Goal: Information Seeking & Learning: Learn about a topic

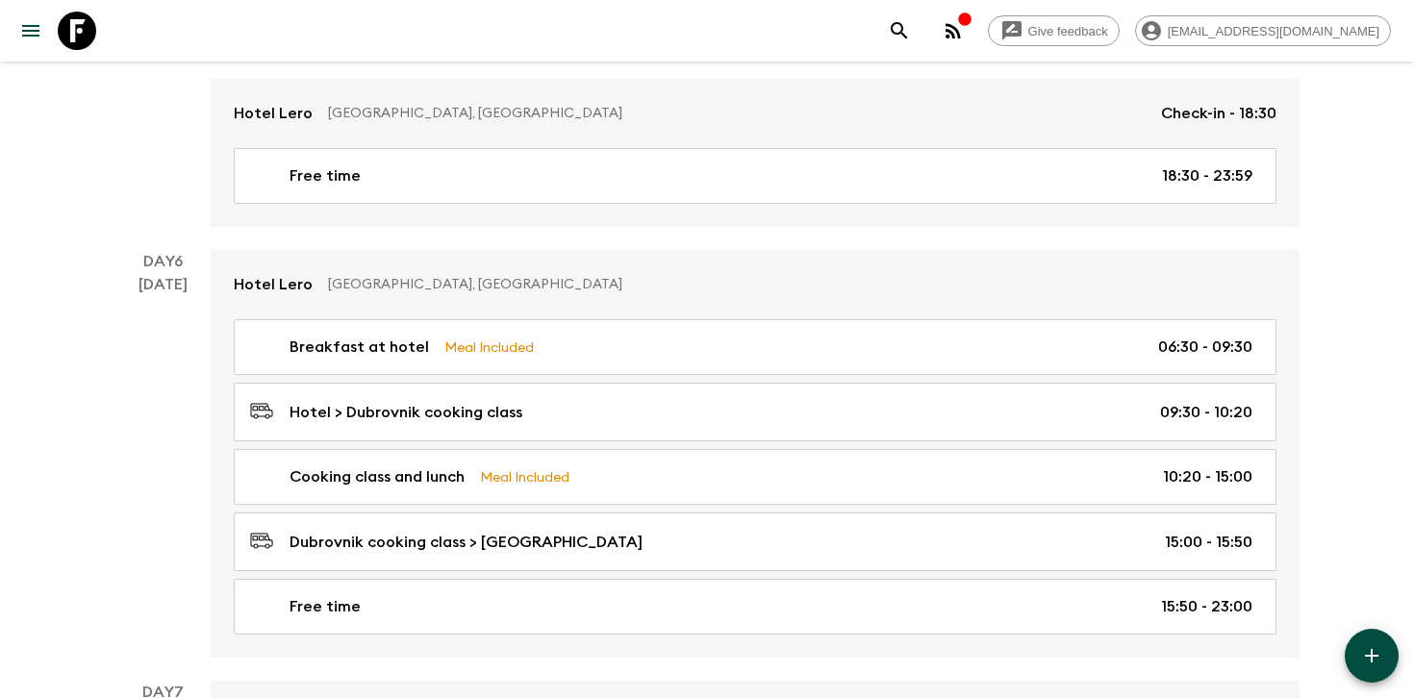
scroll to position [3264, 0]
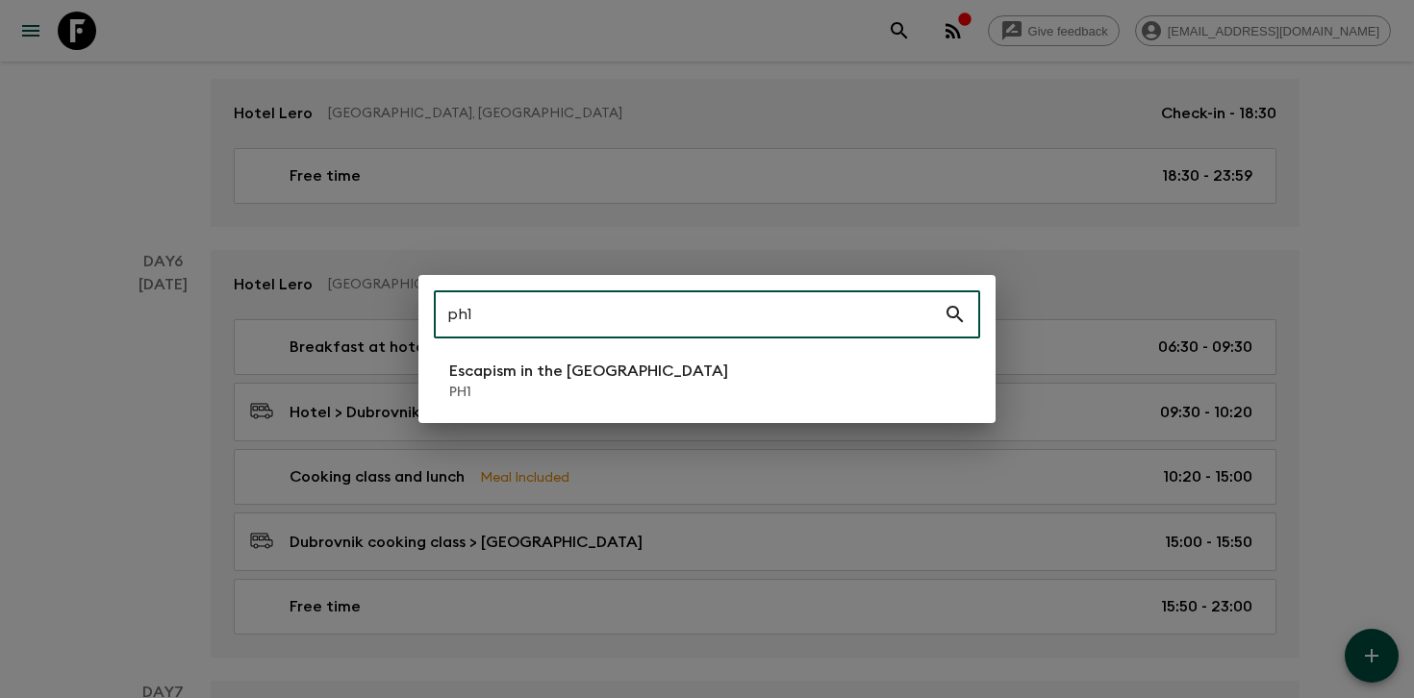
type input "ph1"
click at [535, 388] on p "PH1" at bounding box center [588, 392] width 279 height 19
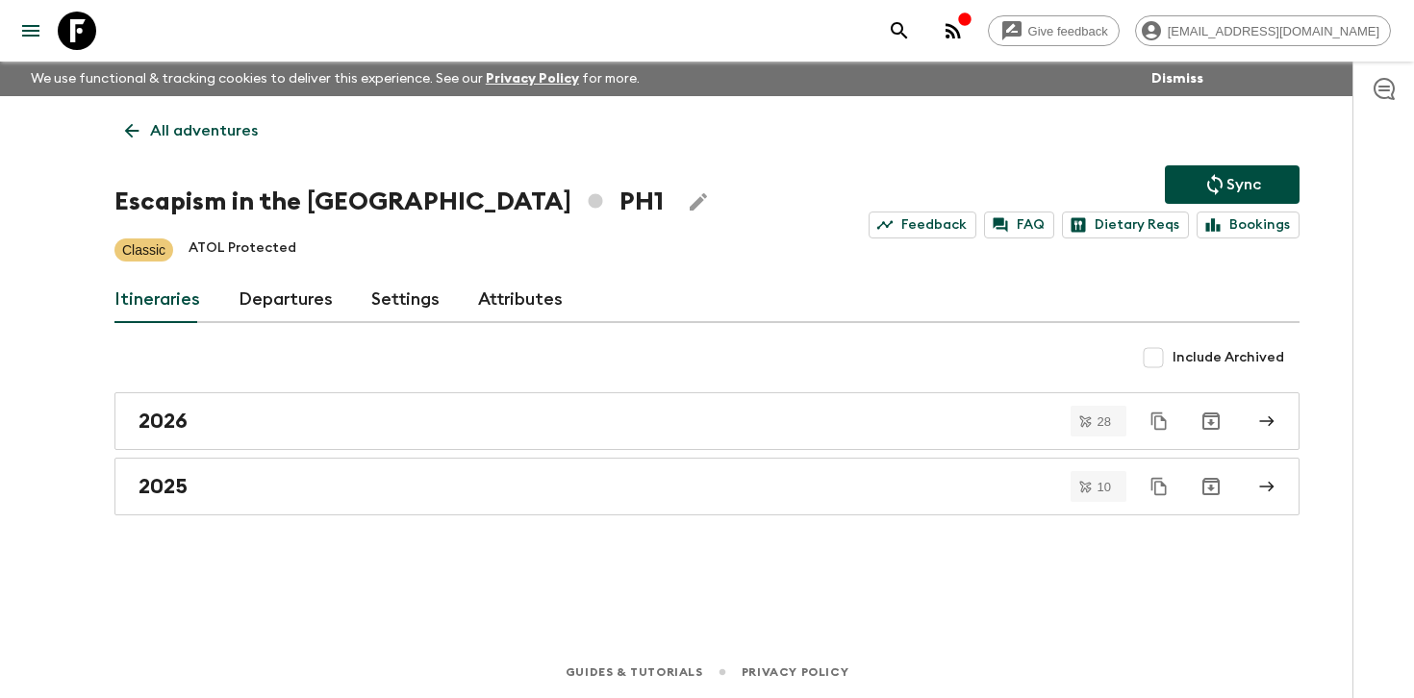
click at [280, 298] on link "Departures" at bounding box center [286, 300] width 94 height 46
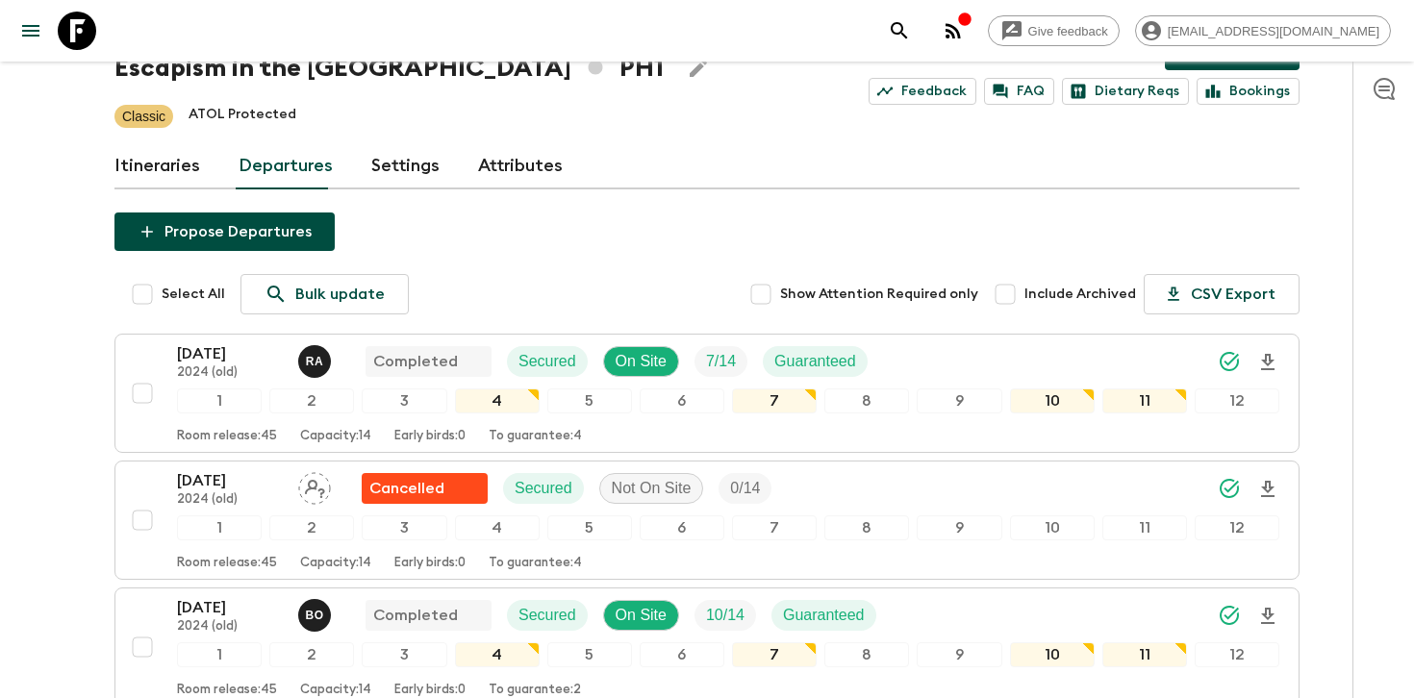
scroll to position [177, 0]
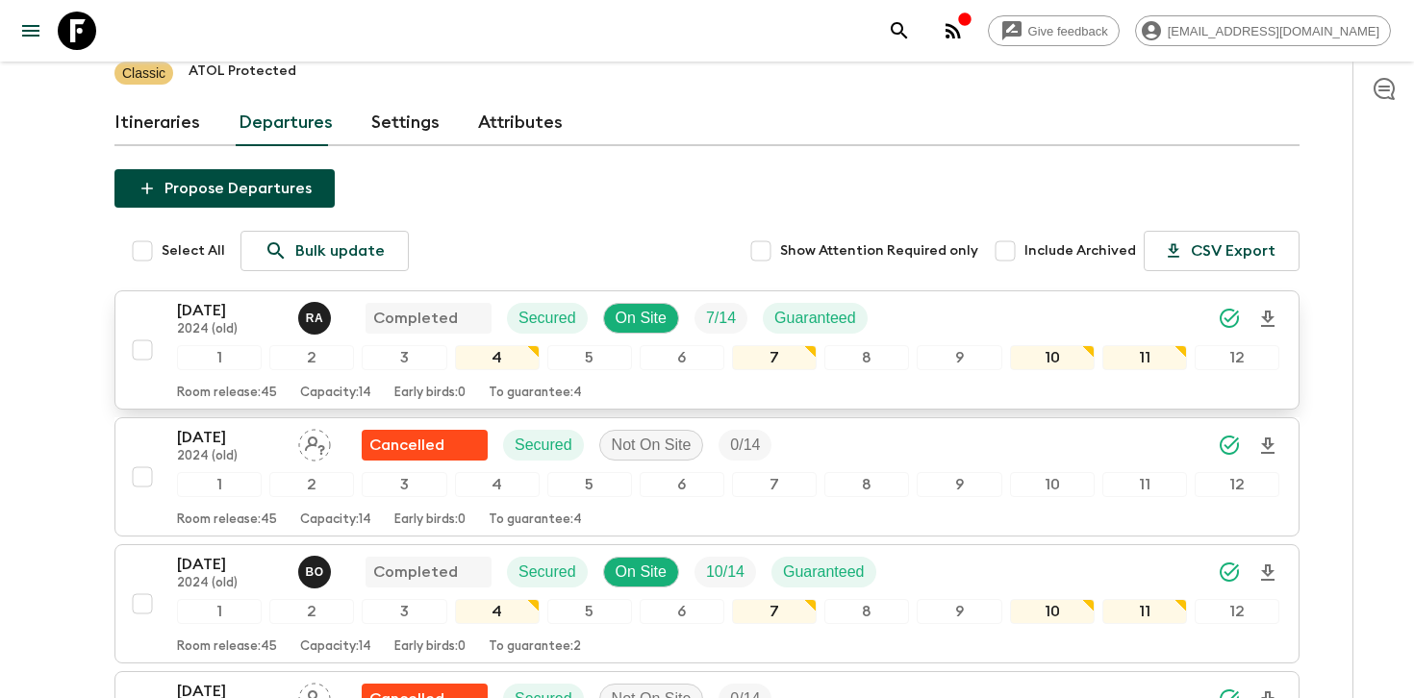
click at [1041, 301] on div "[DATE] 2024 (old) R A Completed Secured On Site 7 / 14 Guaranteed" at bounding box center [728, 318] width 1102 height 38
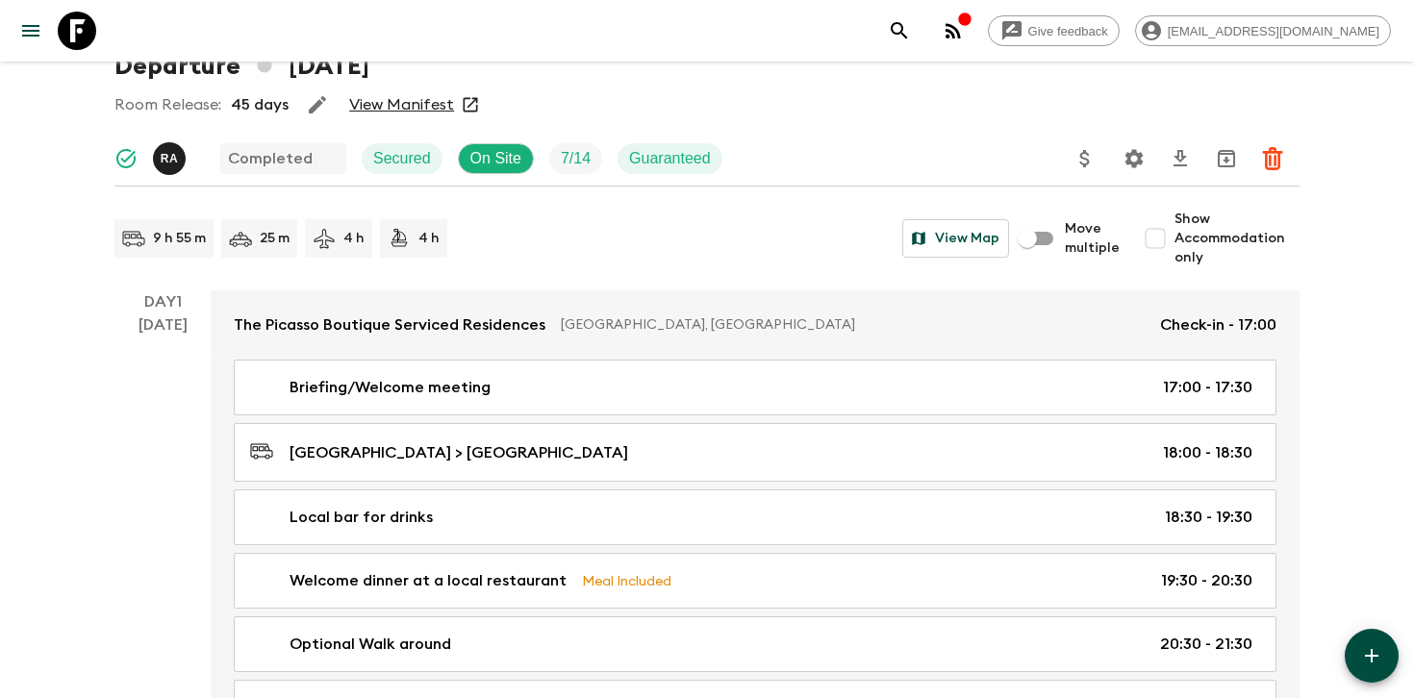
scroll to position [77, 0]
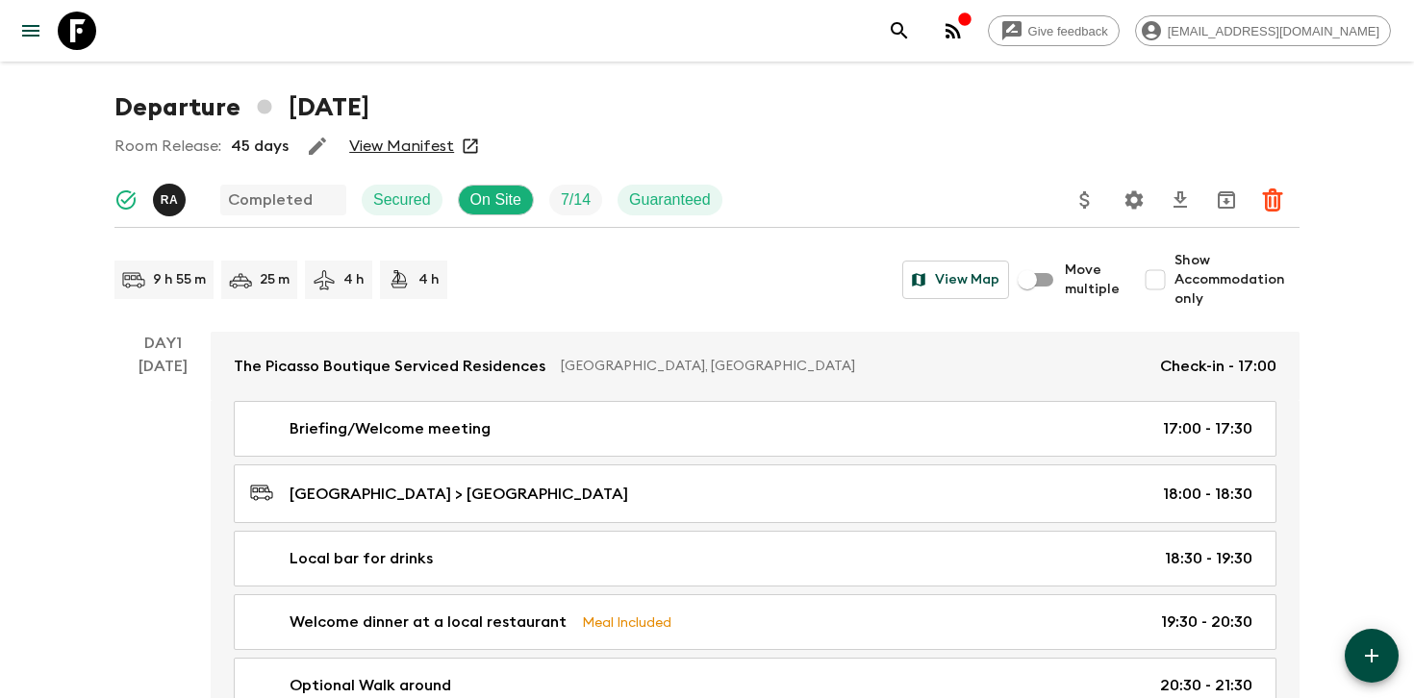
click at [1196, 262] on span "Show Accommodation only" at bounding box center [1237, 280] width 125 height 58
click at [1175, 262] on input "Show Accommodation only" at bounding box center [1155, 280] width 38 height 38
checkbox input "true"
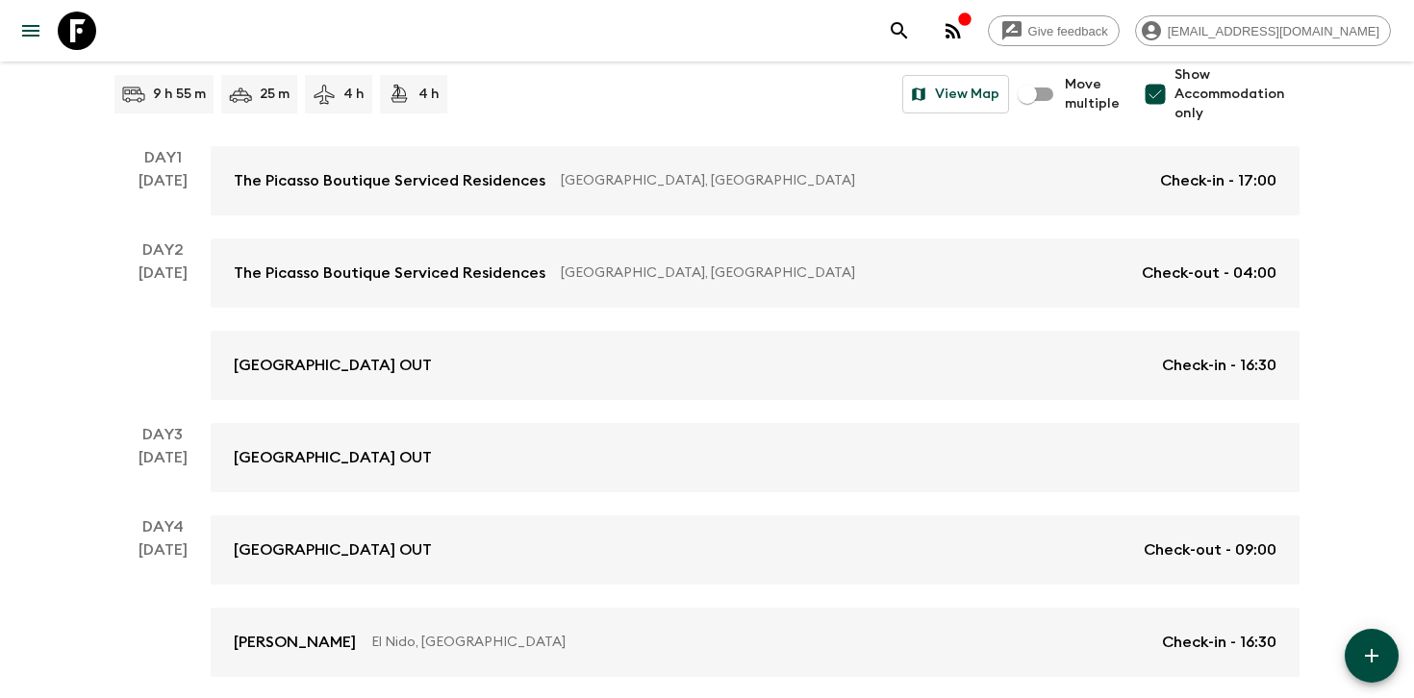
scroll to position [260, 0]
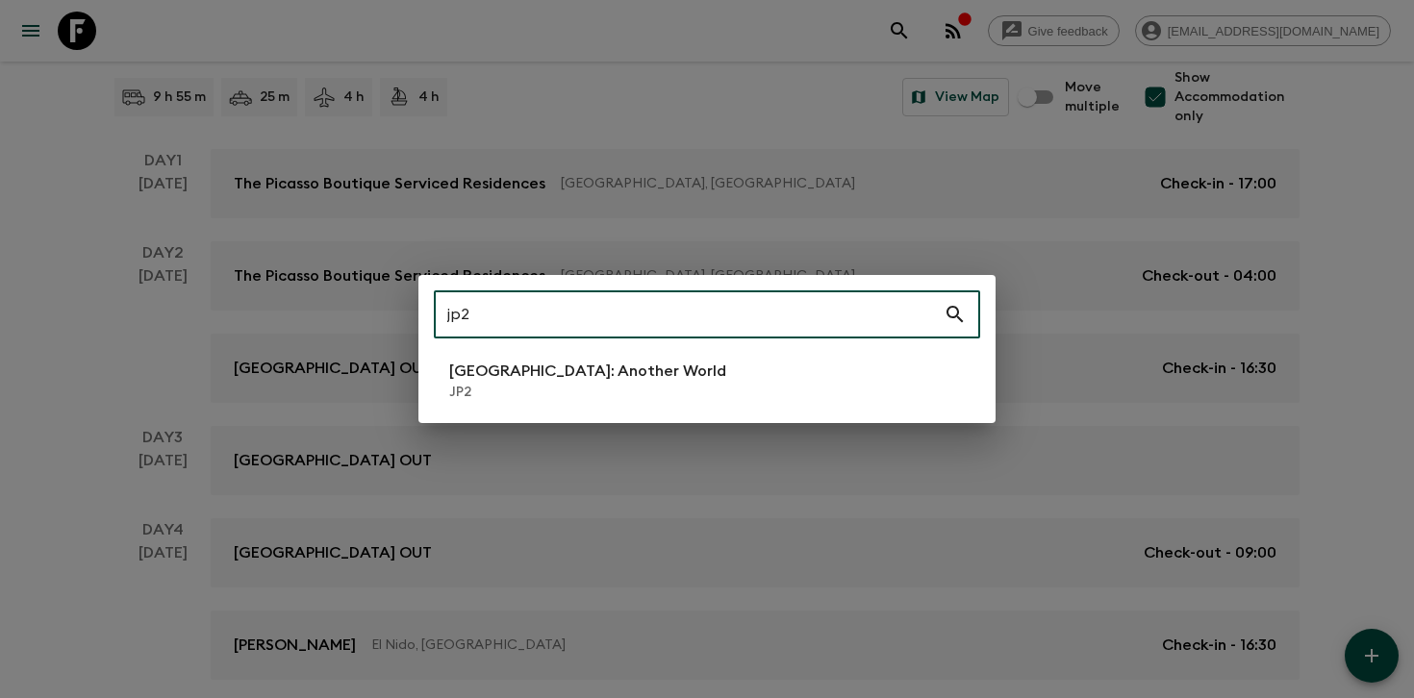
type input "jp2"
click at [621, 385] on li "[GEOGRAPHIC_DATA]: Another World JP2" at bounding box center [707, 381] width 546 height 54
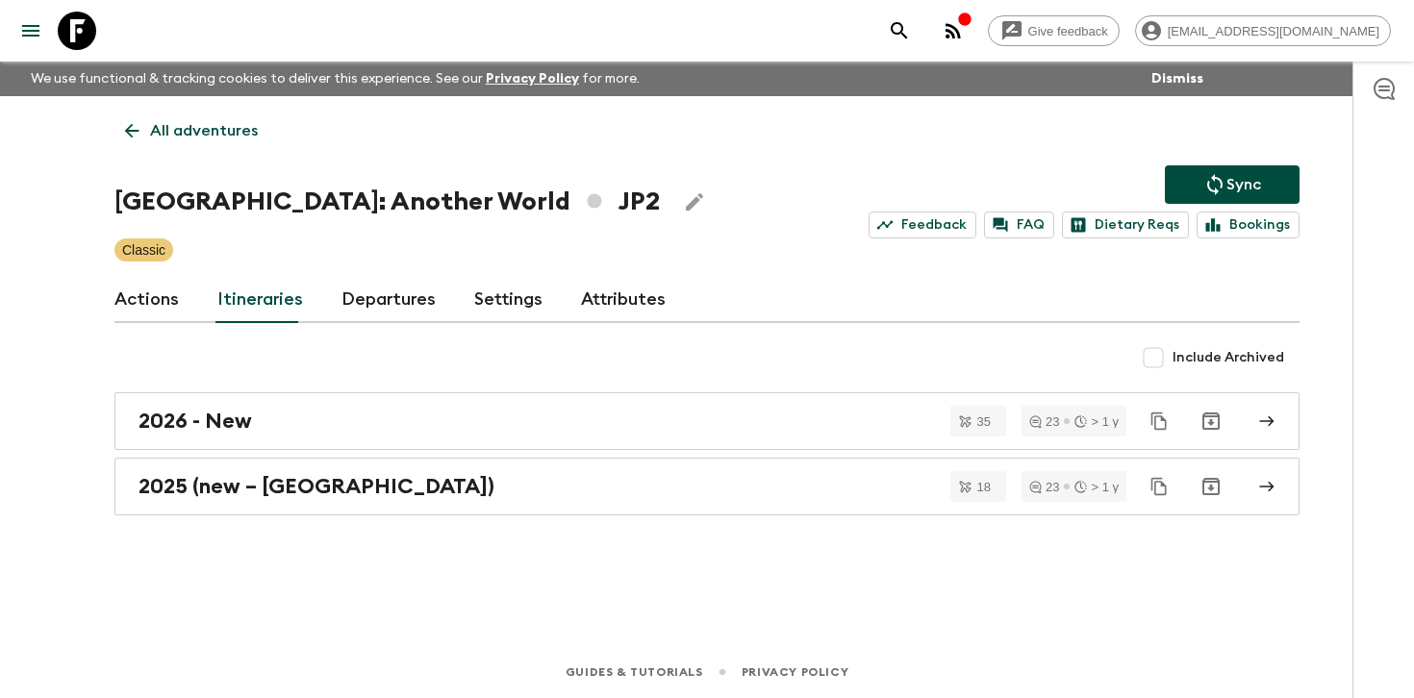
click at [361, 296] on link "Departures" at bounding box center [389, 300] width 94 height 46
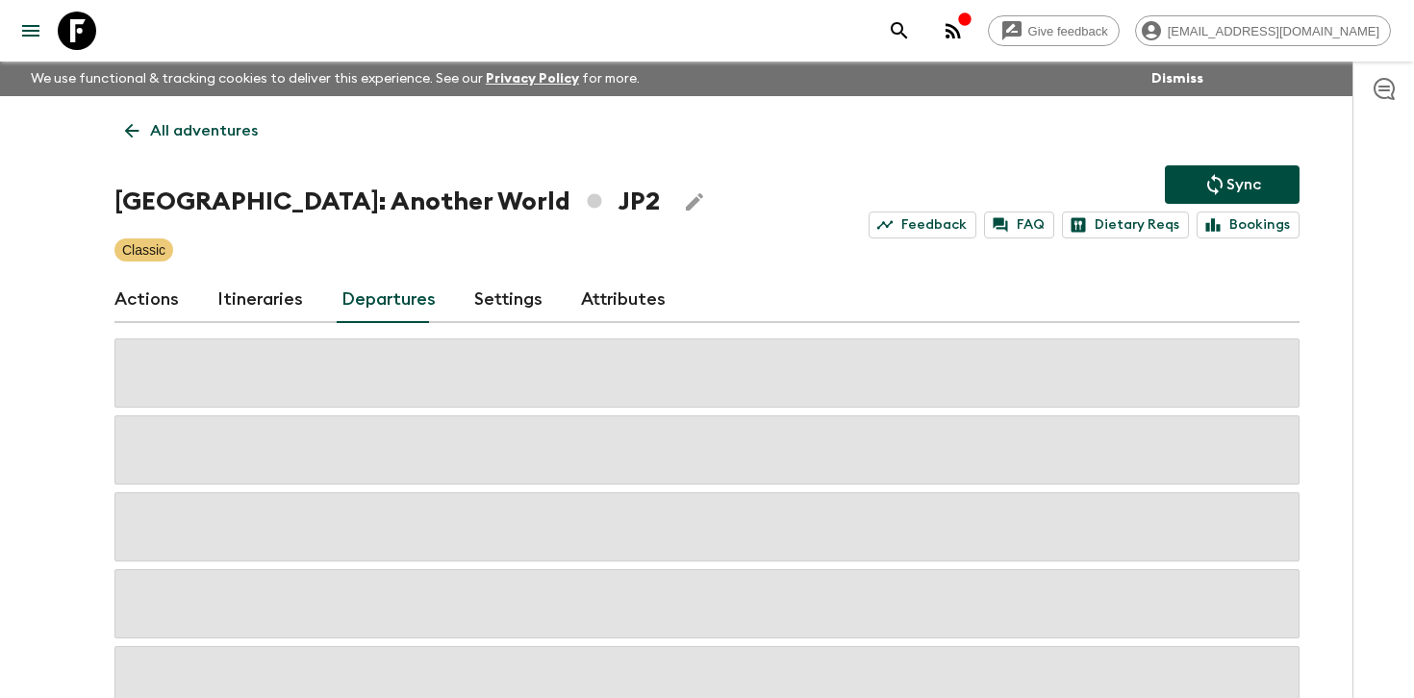
click at [1325, 342] on div "Give feedback [PERSON_NAME][EMAIL_ADDRESS][DOMAIN_NAME] We use functional & tra…" at bounding box center [707, 411] width 1414 height 822
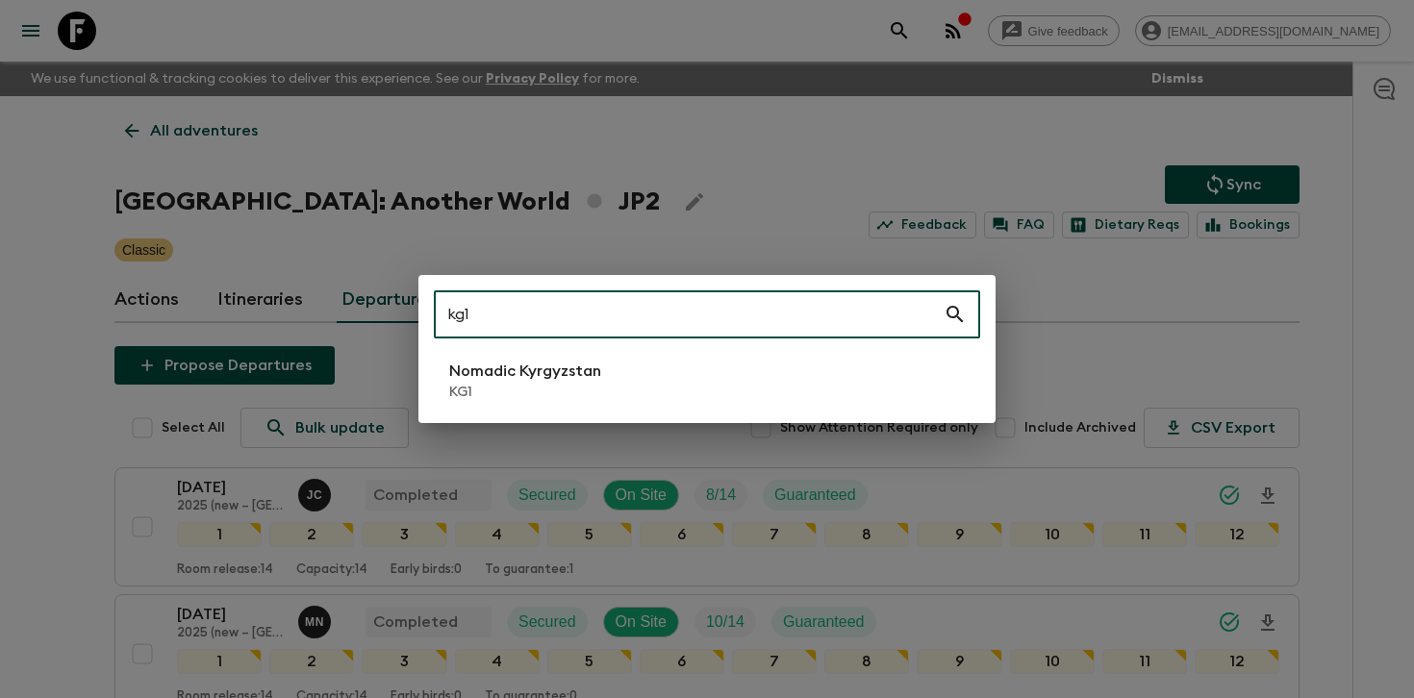
type input "kg1"
click at [671, 385] on li "Nomadic Kyrgyzstan KG1" at bounding box center [707, 381] width 546 height 54
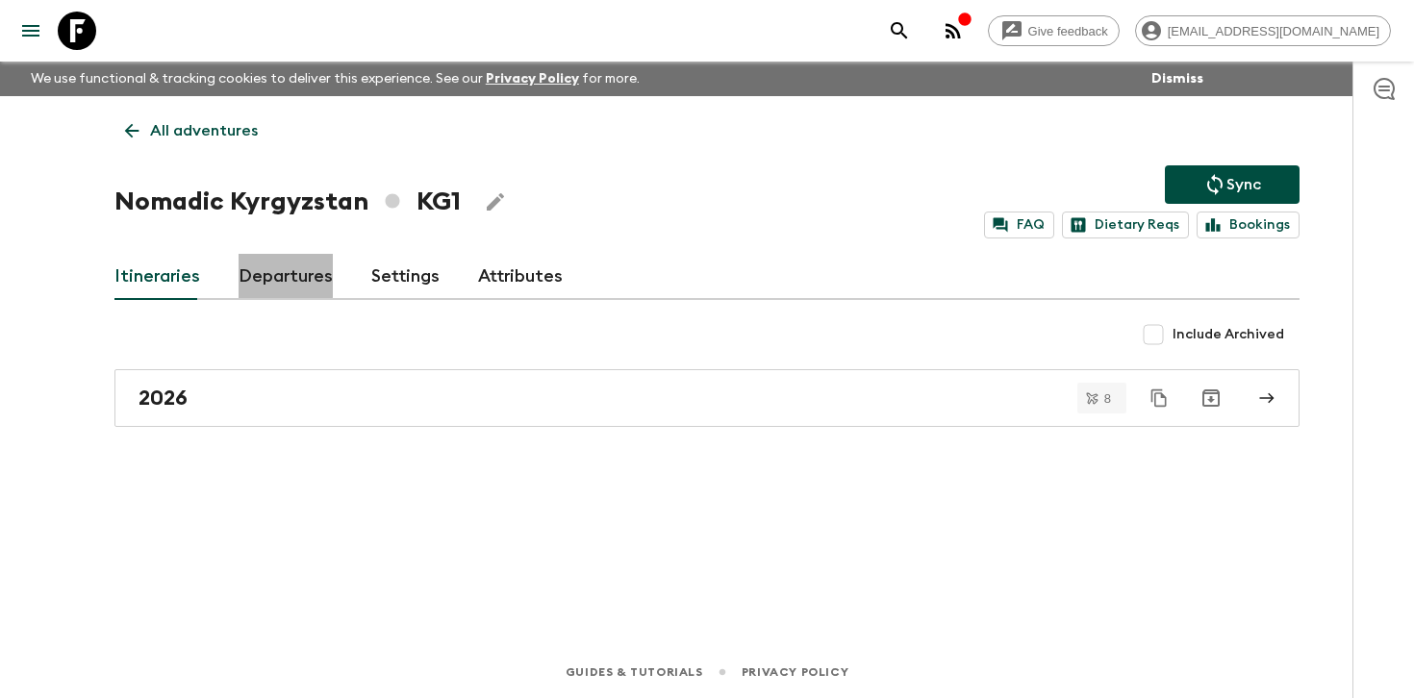
click at [281, 273] on link "Departures" at bounding box center [286, 277] width 94 height 46
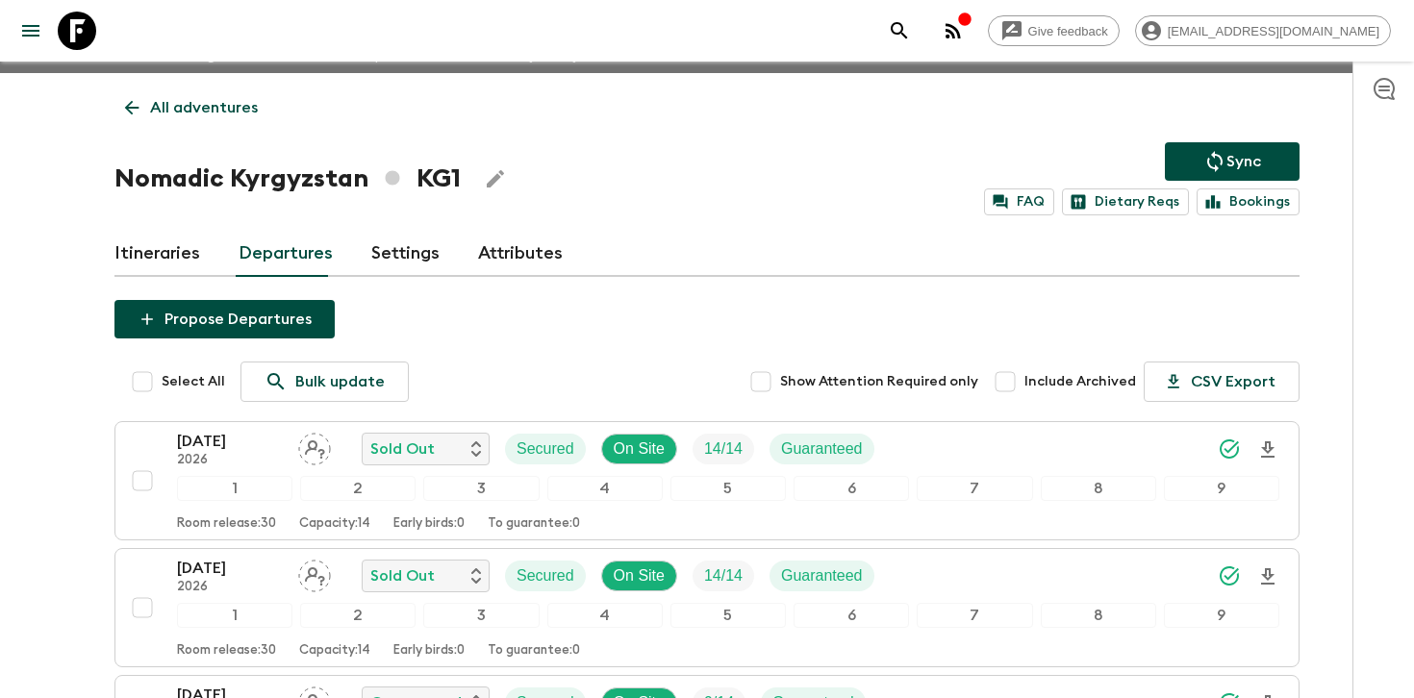
scroll to position [38, 0]
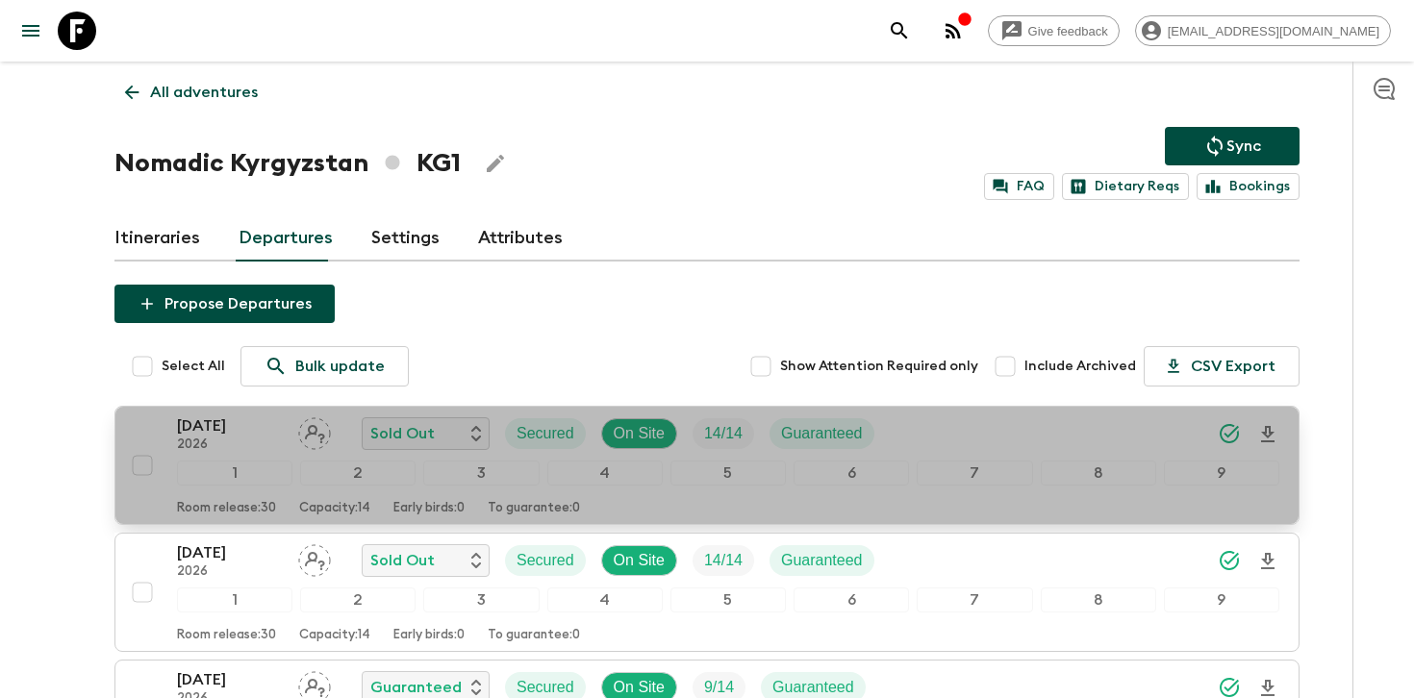
click at [976, 435] on div "[DATE] 2026 Sold Out Secured On Site 14 / 14 Guaranteed" at bounding box center [728, 434] width 1102 height 38
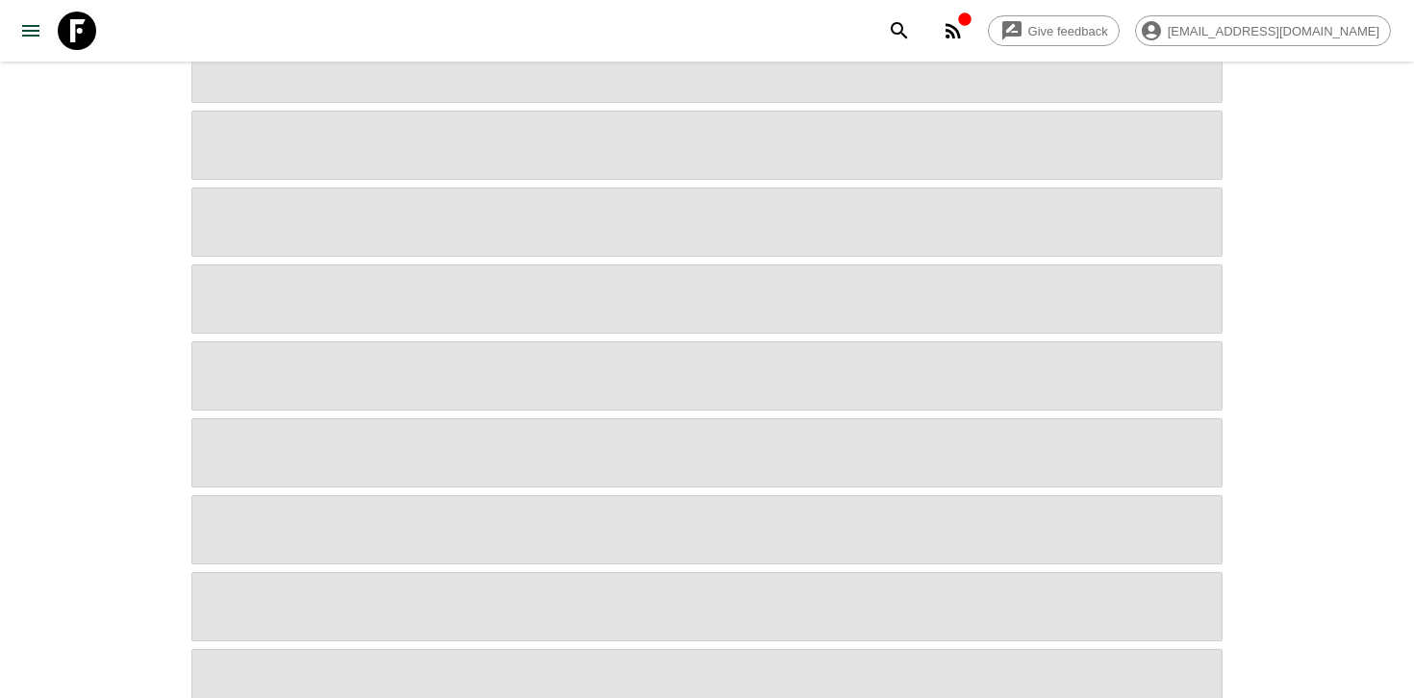
scroll to position [427, 0]
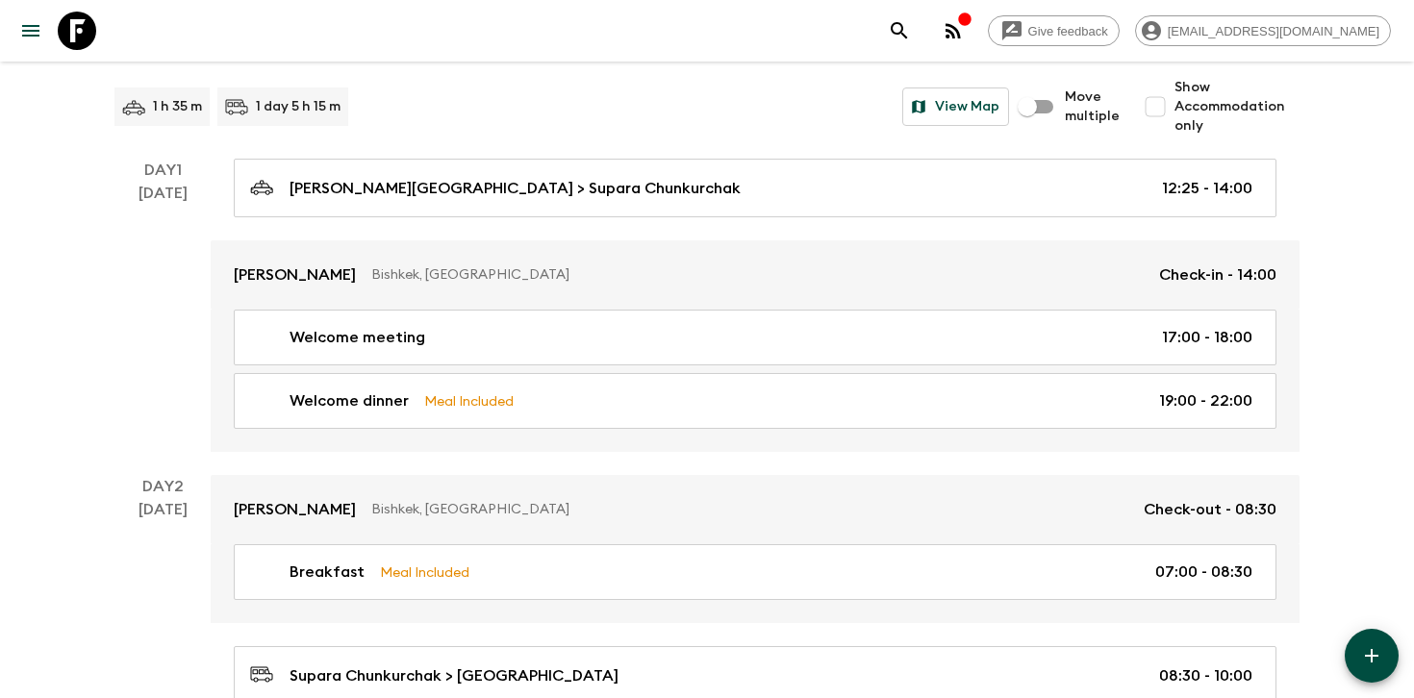
click at [1196, 105] on span "Show Accommodation only" at bounding box center [1237, 107] width 125 height 58
click at [1175, 105] on input "Show Accommodation only" at bounding box center [1155, 107] width 38 height 38
checkbox input "true"
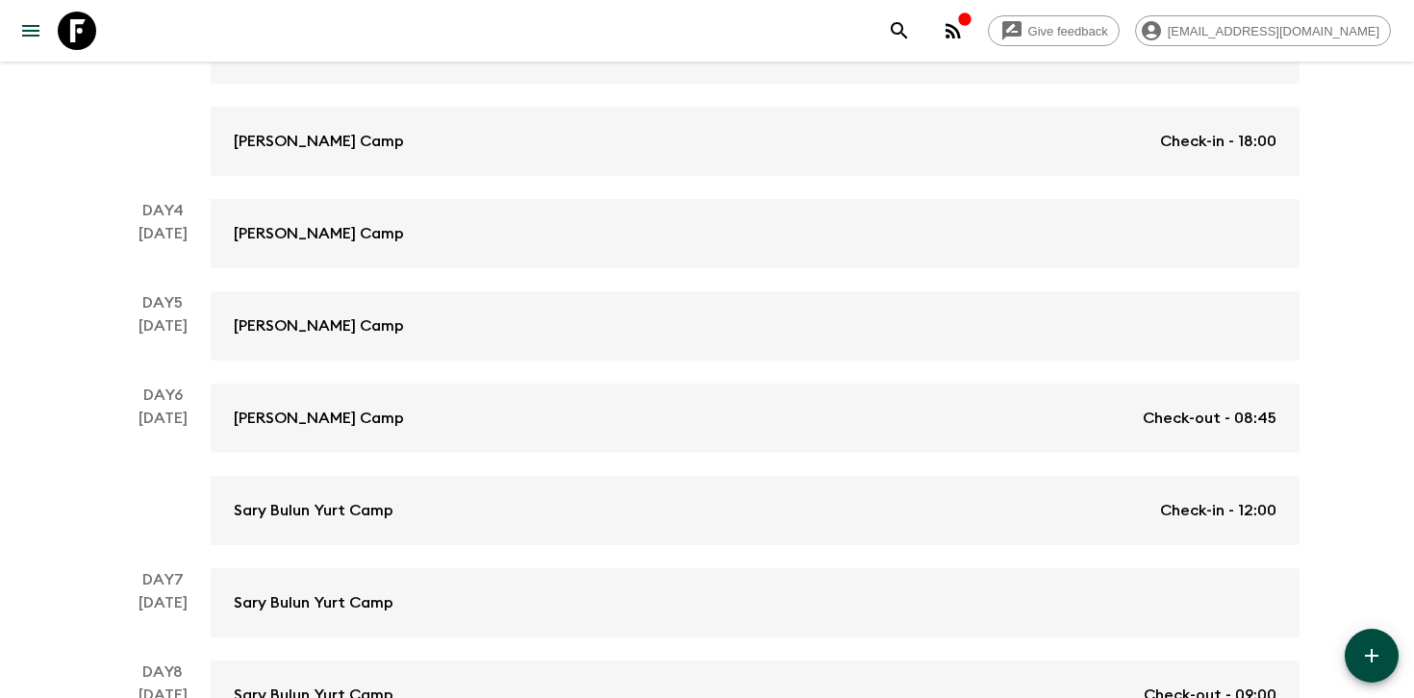
scroll to position [708, 0]
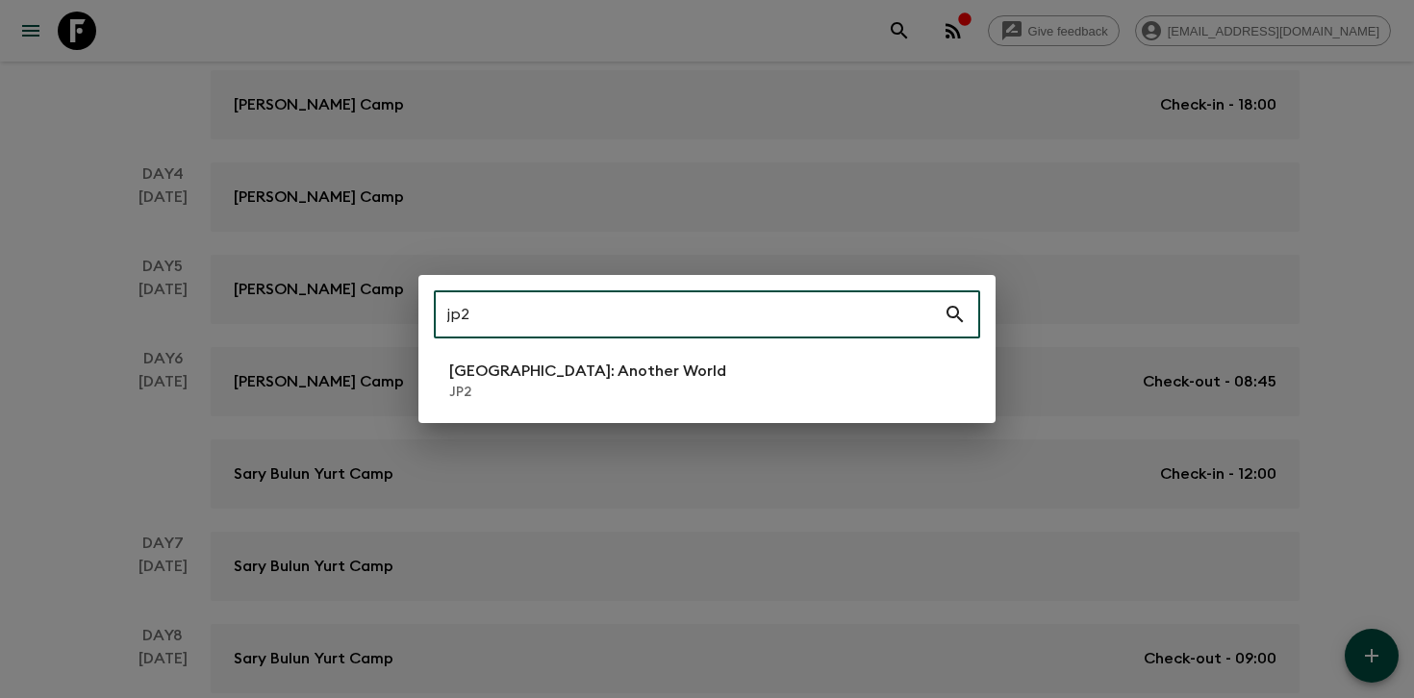
type input "jp2"
click at [626, 361] on li "[GEOGRAPHIC_DATA]: Another World JP2" at bounding box center [707, 381] width 546 height 54
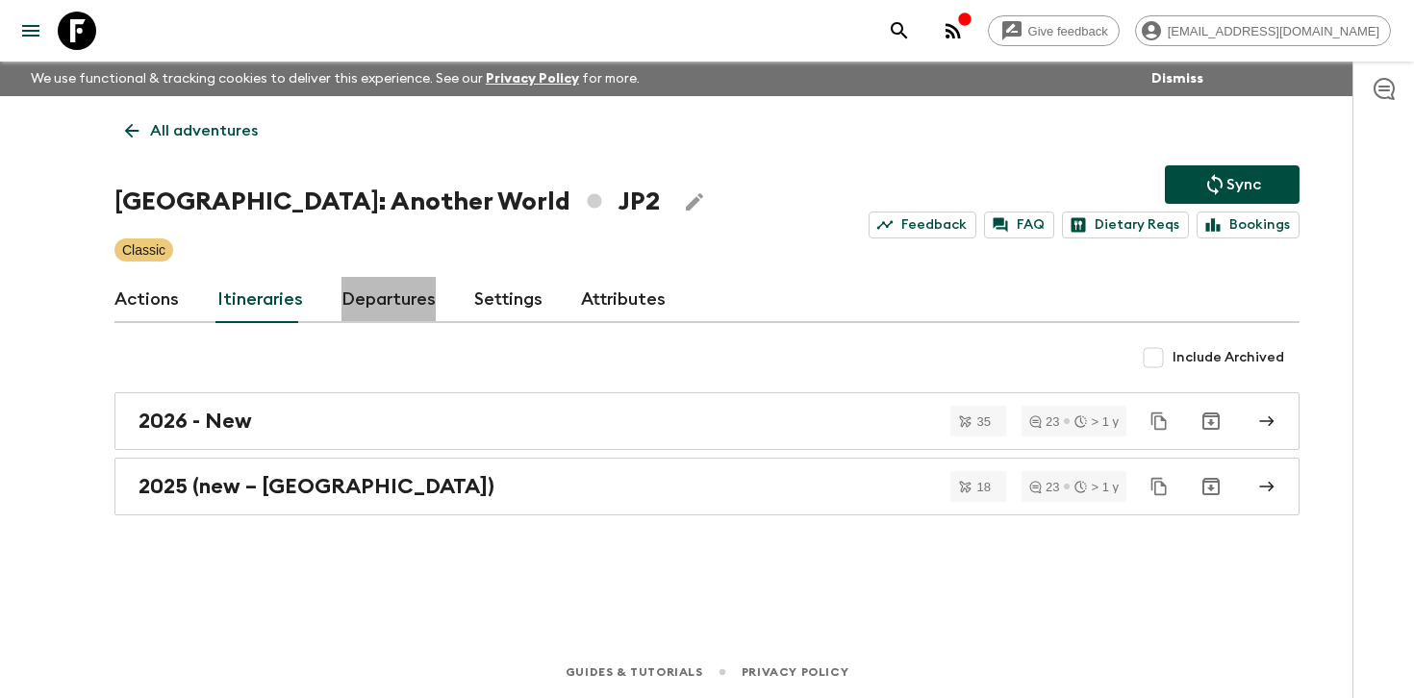
click at [408, 295] on link "Departures" at bounding box center [389, 300] width 94 height 46
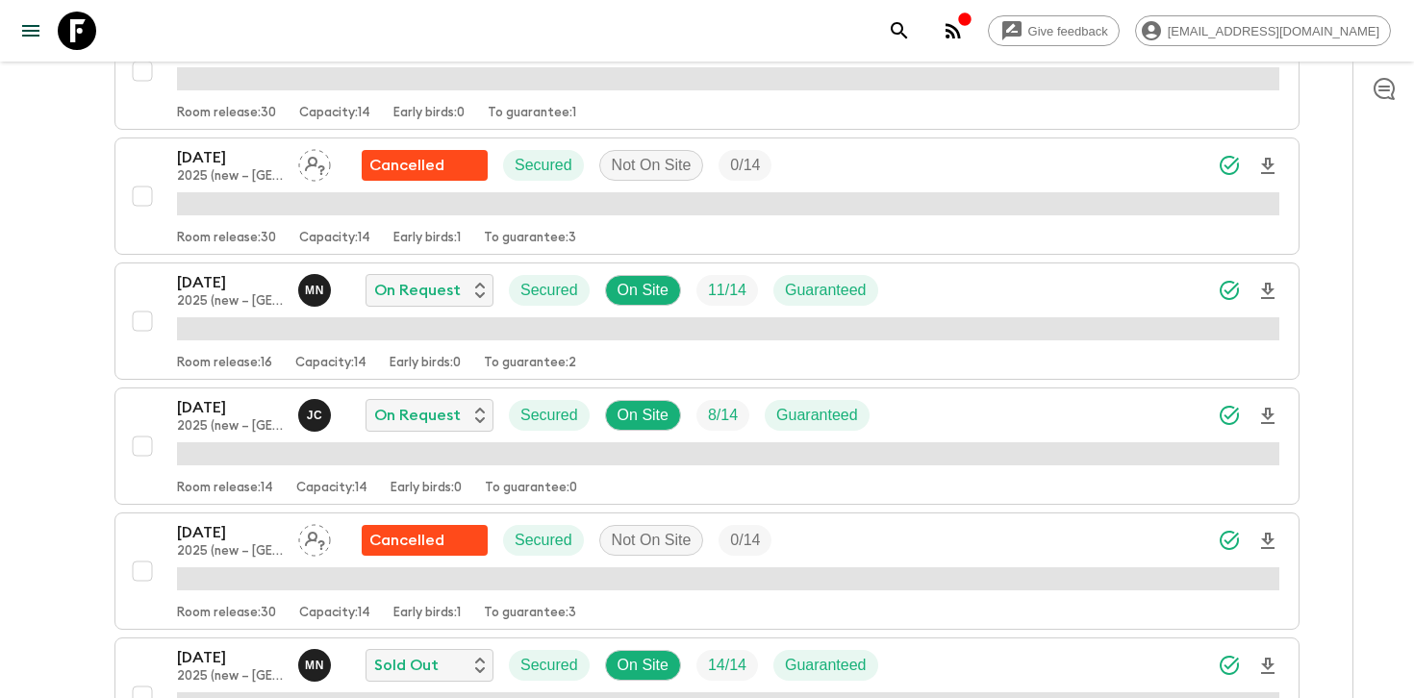
scroll to position [1093, 0]
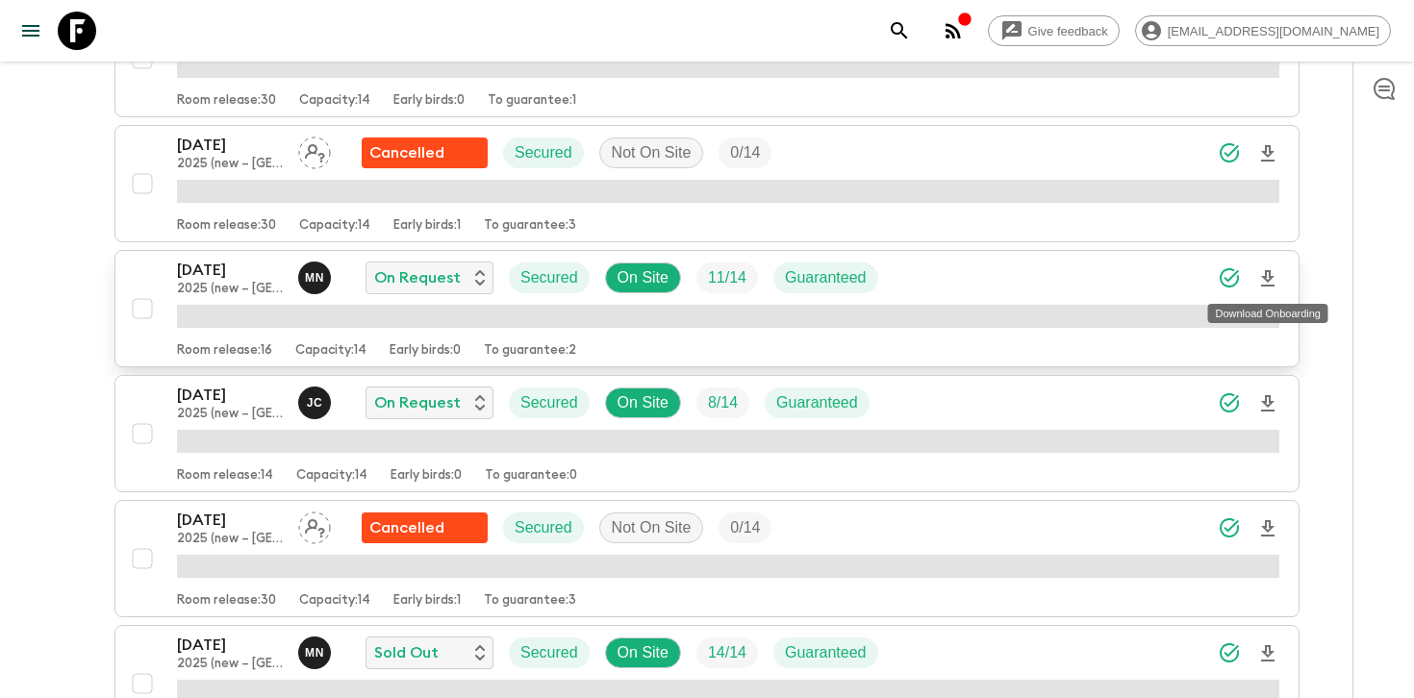
click at [1272, 280] on icon "Download Onboarding" at bounding box center [1267, 278] width 23 height 23
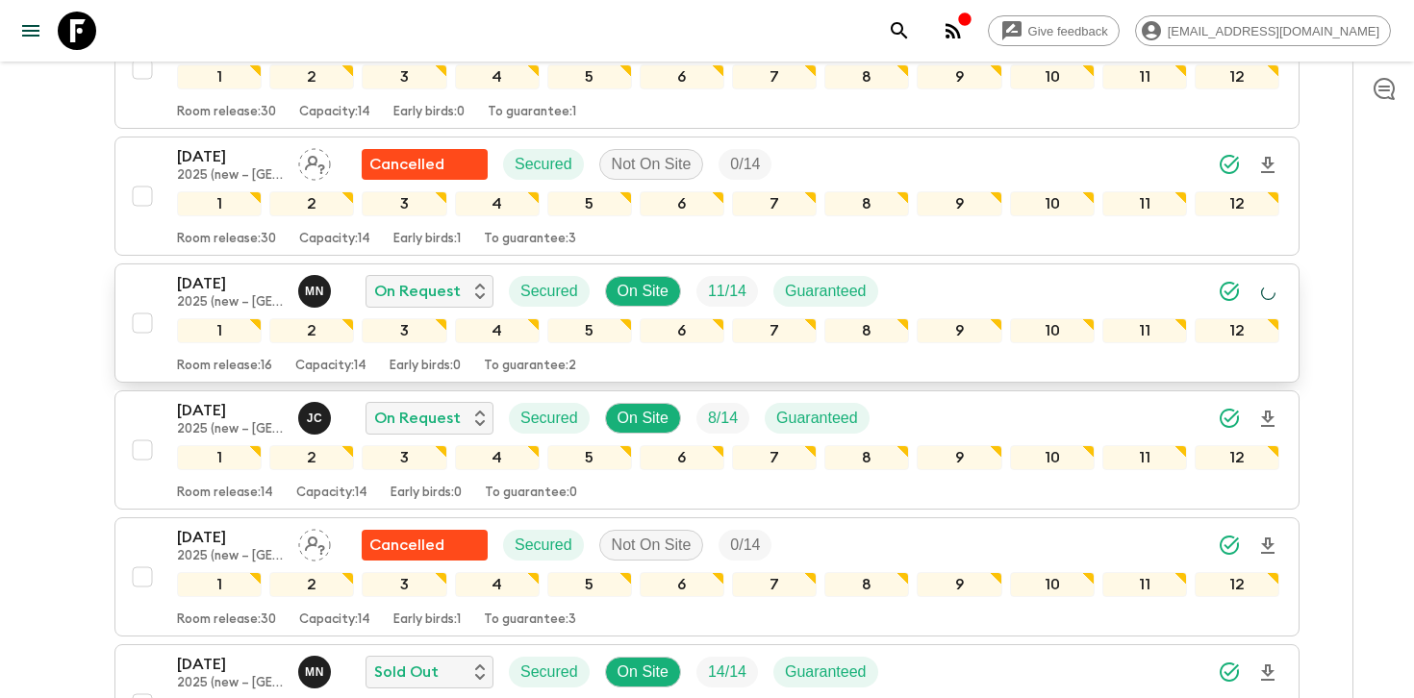
scroll to position [1102, 0]
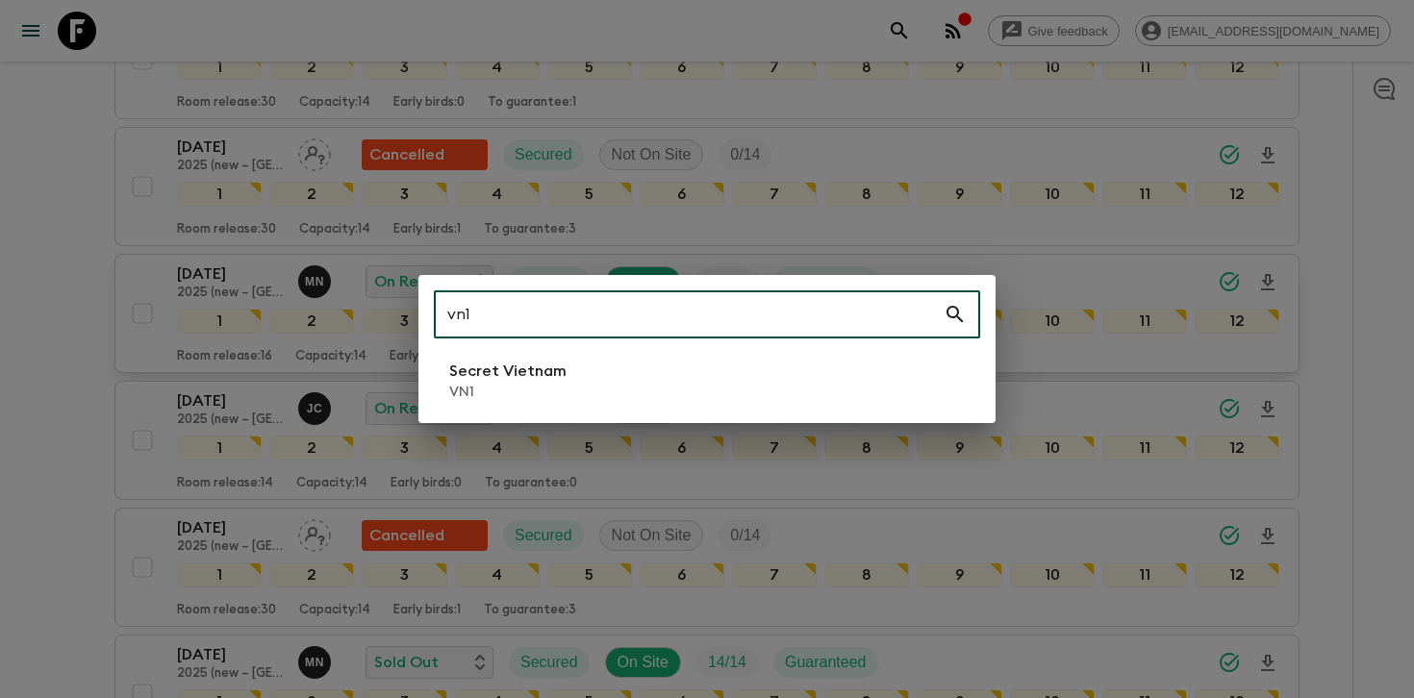
type input "vn1"
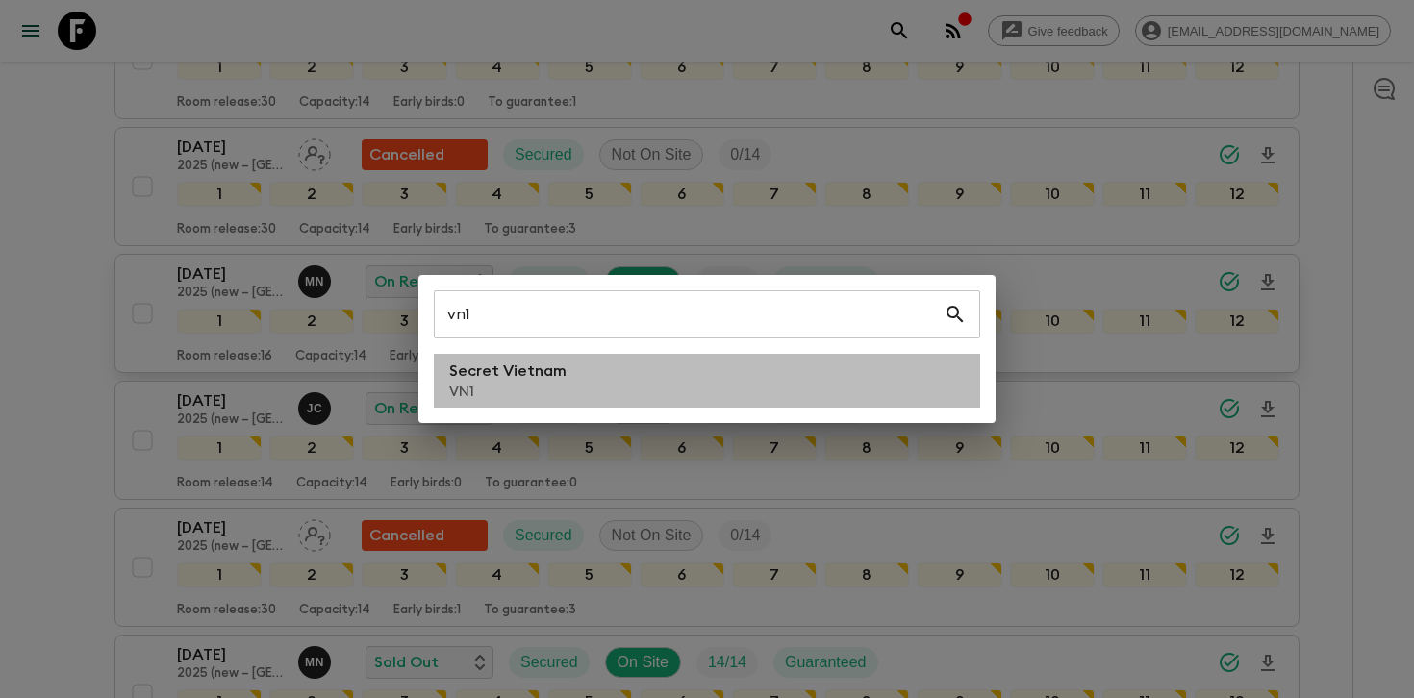
click at [600, 387] on li "Secret Vietnam VN1" at bounding box center [707, 381] width 546 height 54
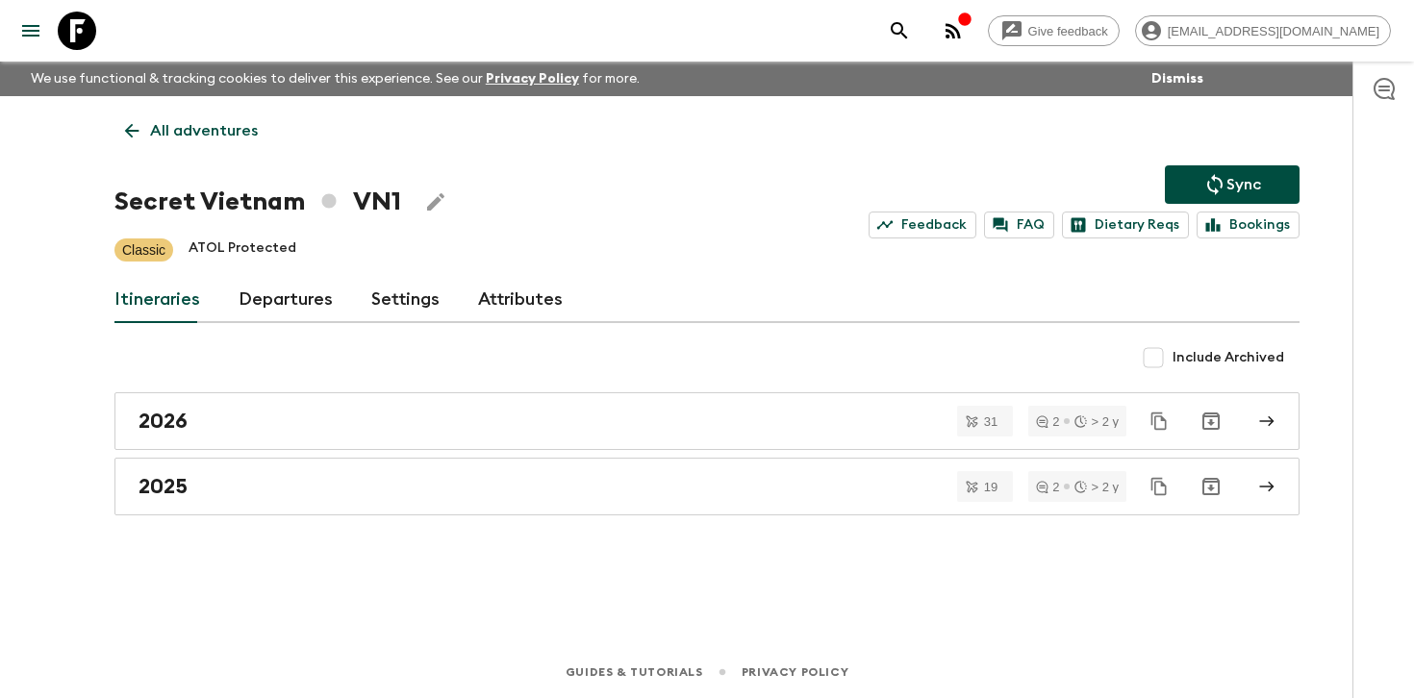
click at [298, 304] on link "Departures" at bounding box center [286, 300] width 94 height 46
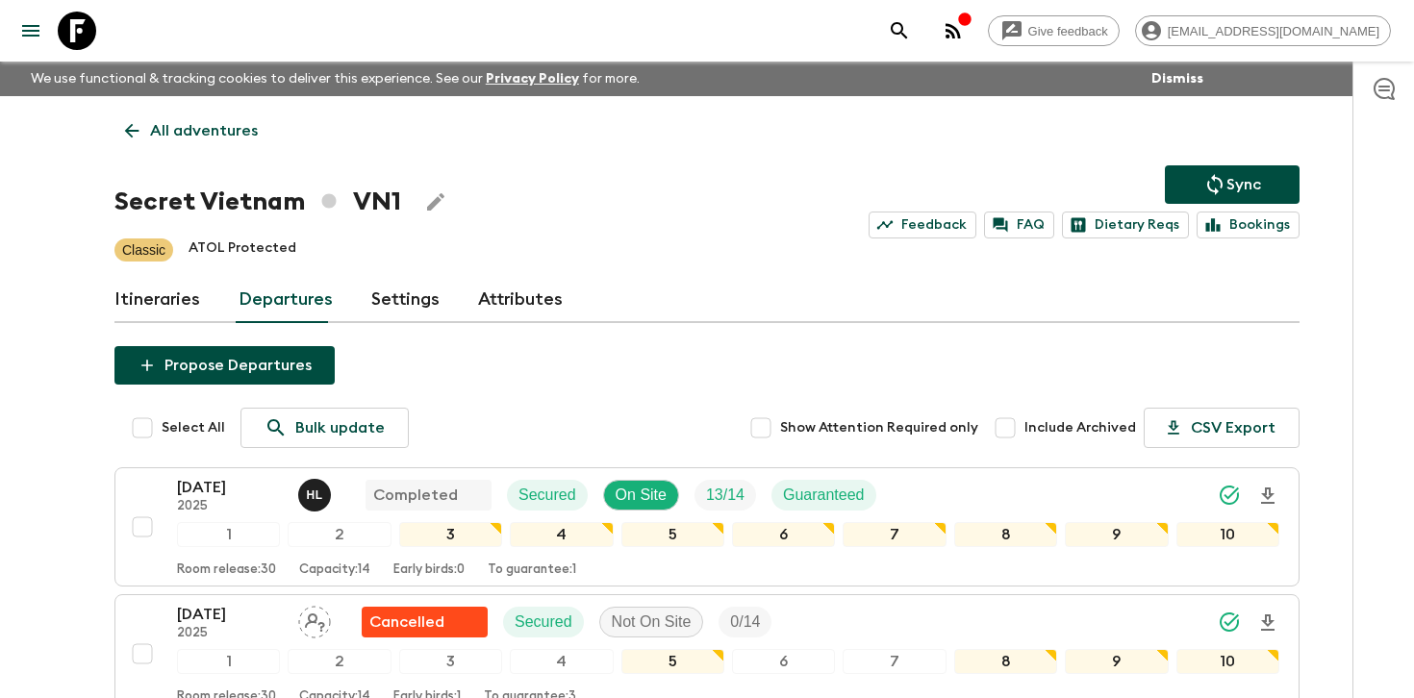
click at [759, 93] on div "We use functional & tracking cookies to deliver this experience. See our Privac…" at bounding box center [615, 79] width 1185 height 35
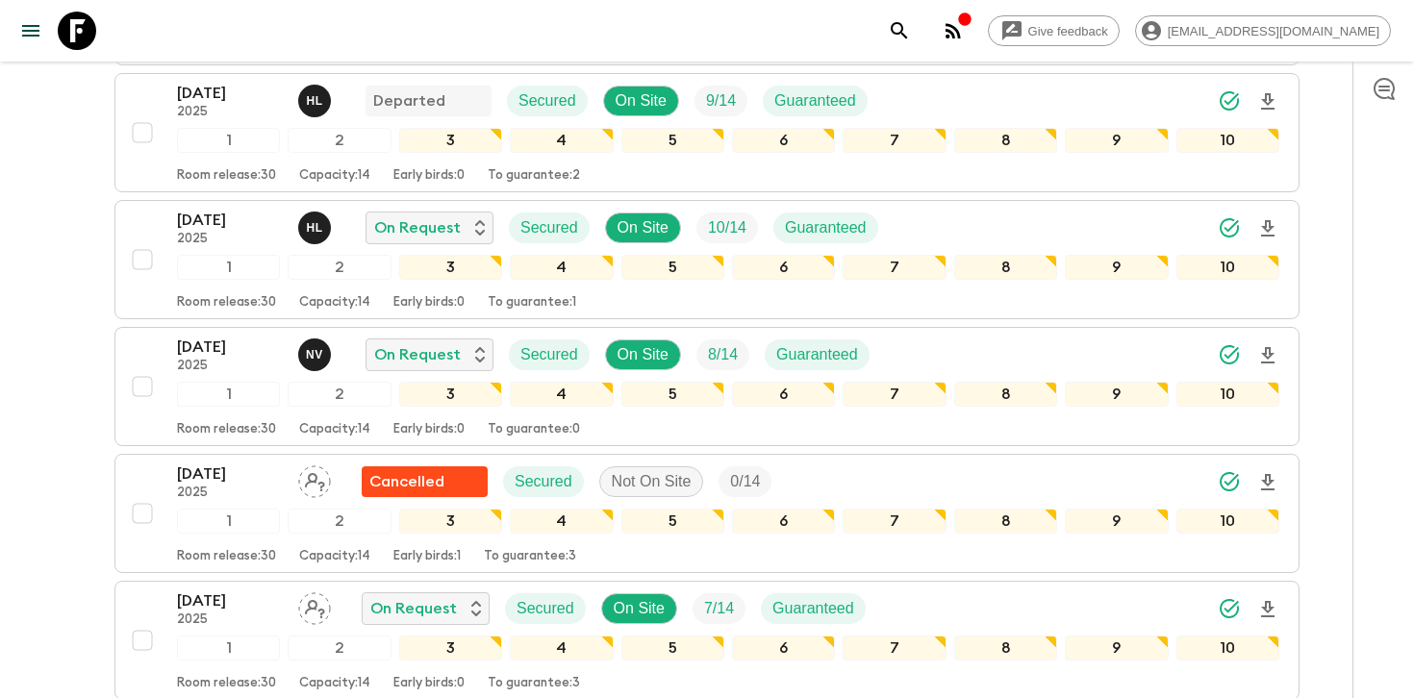
scroll to position [1032, 0]
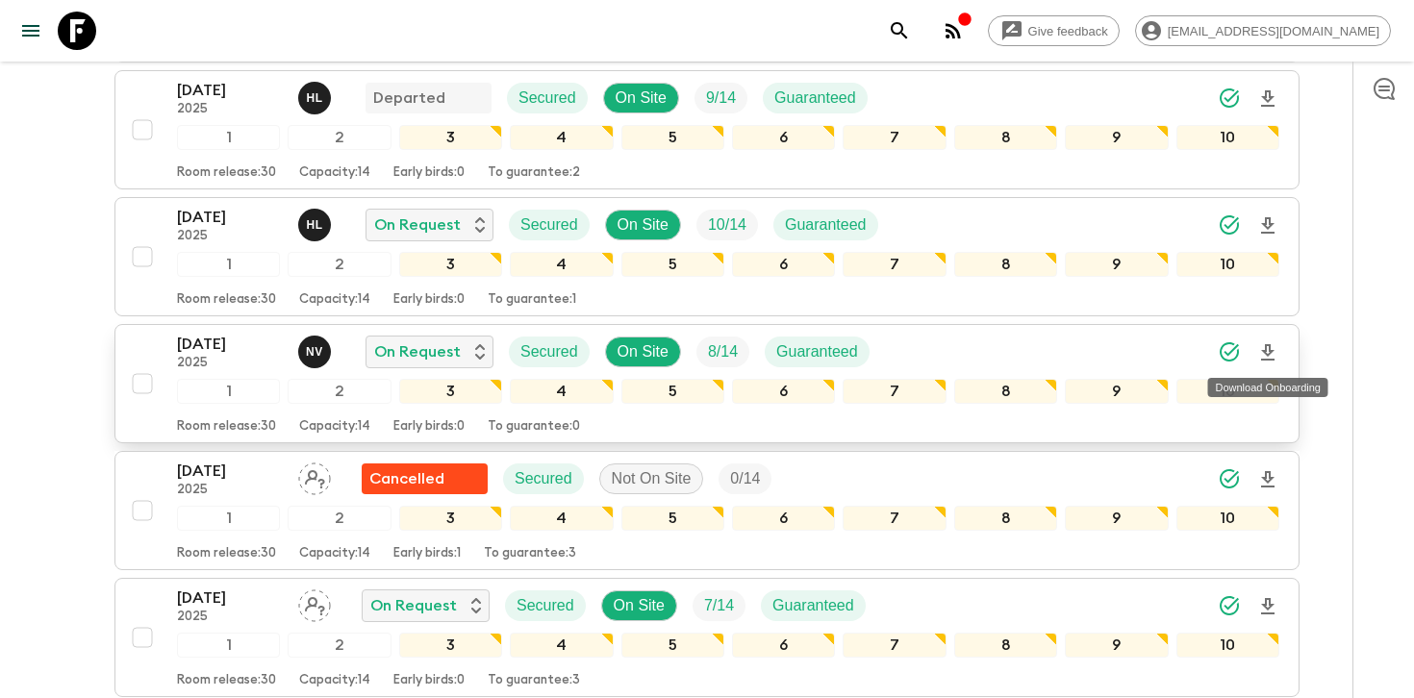
click at [1268, 353] on icon "Download Onboarding" at bounding box center [1267, 353] width 23 height 23
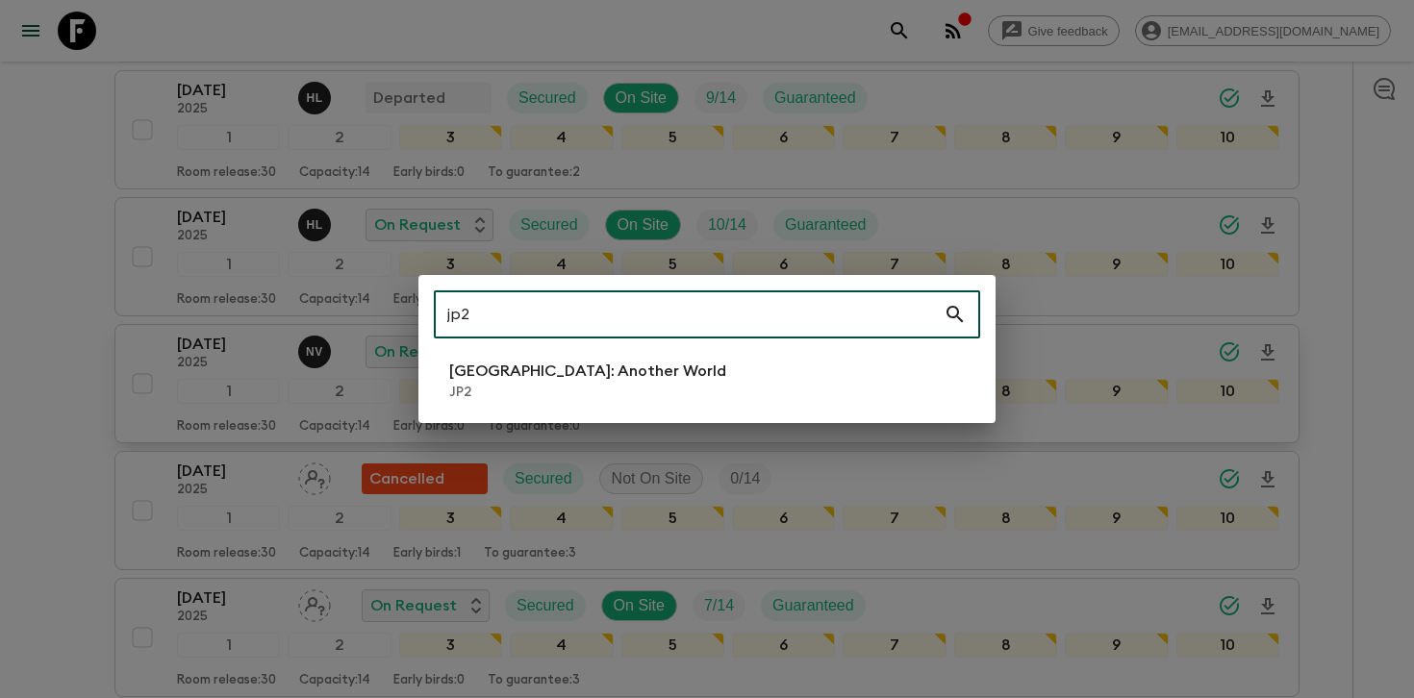
type input "jp2"
click at [683, 378] on li "[GEOGRAPHIC_DATA]: Another World JP2" at bounding box center [707, 381] width 546 height 54
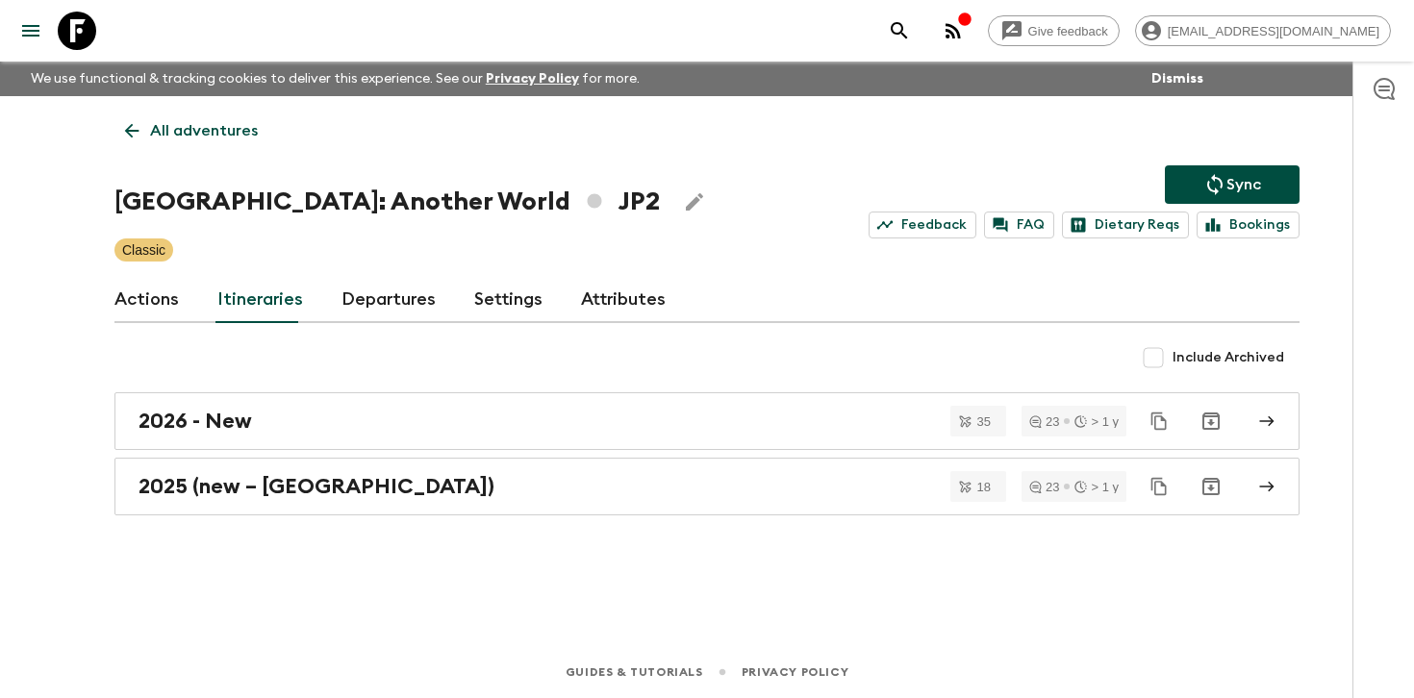
click at [364, 302] on link "Departures" at bounding box center [389, 300] width 94 height 46
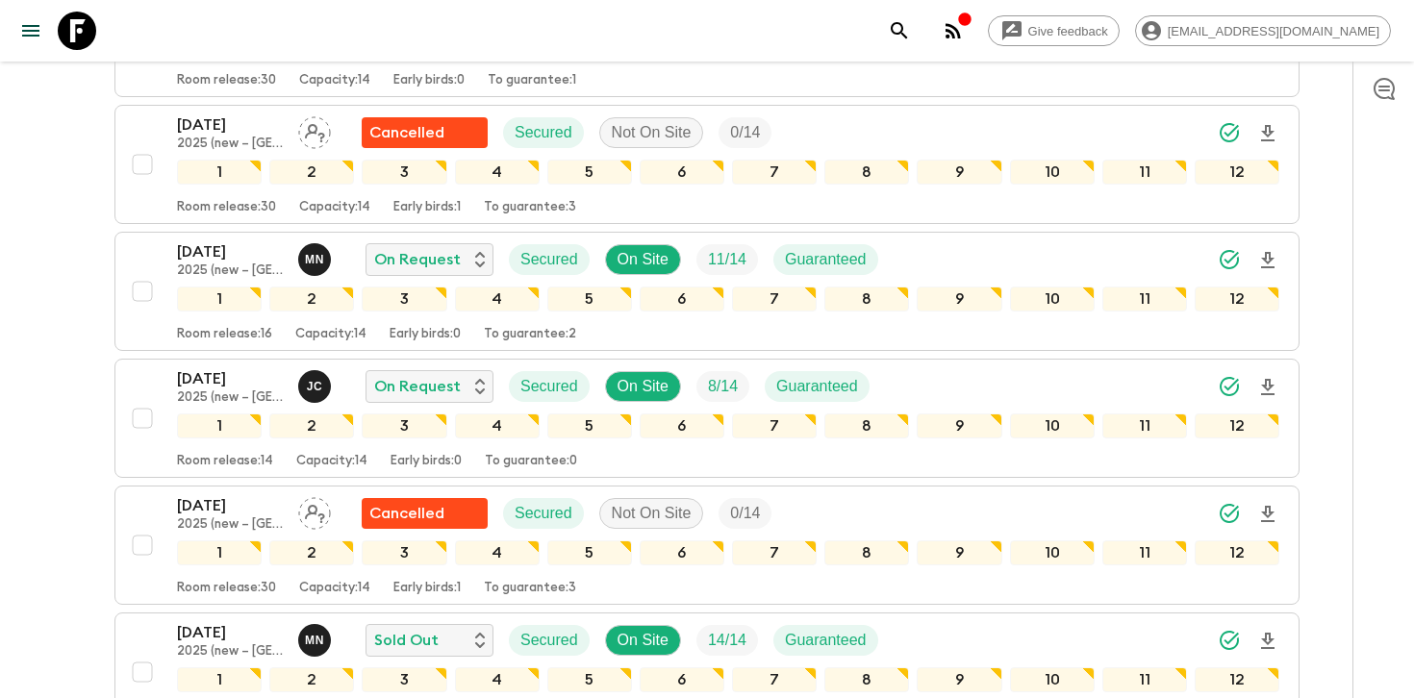
scroll to position [1127, 0]
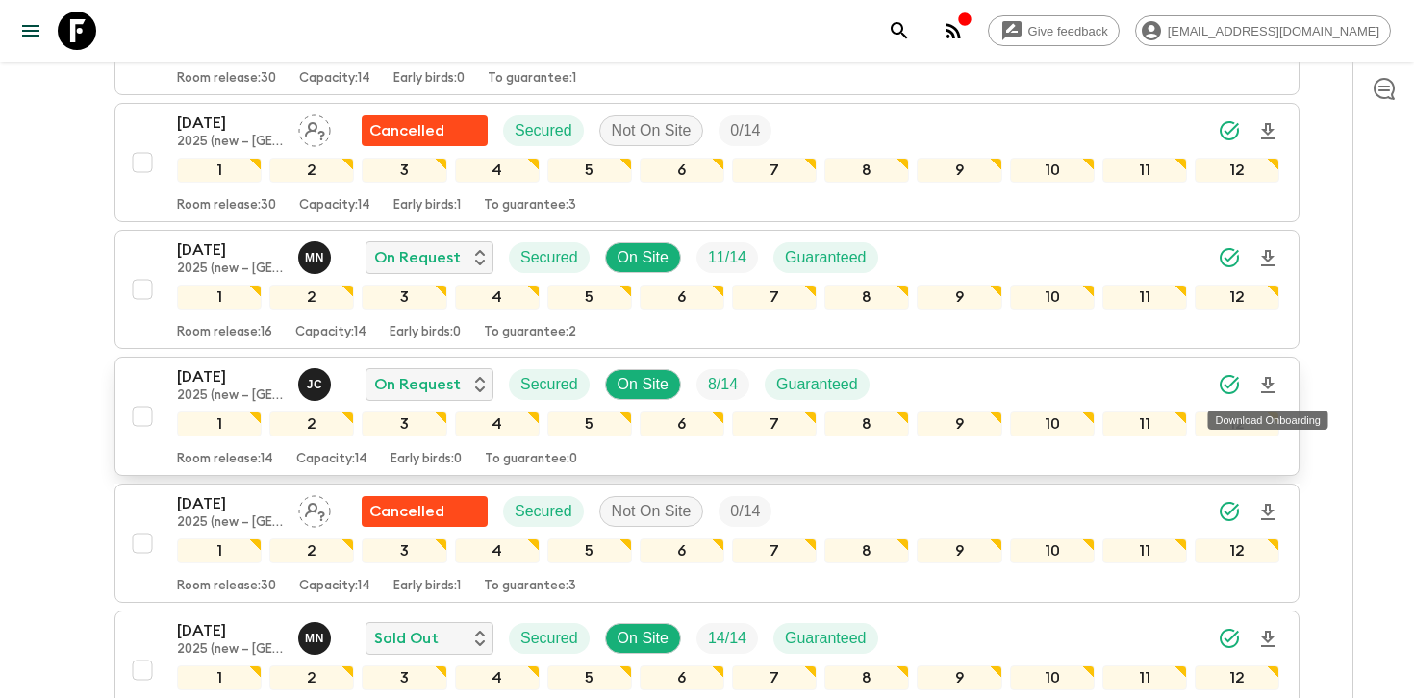
click at [1273, 381] on icon "Download Onboarding" at bounding box center [1267, 385] width 23 height 23
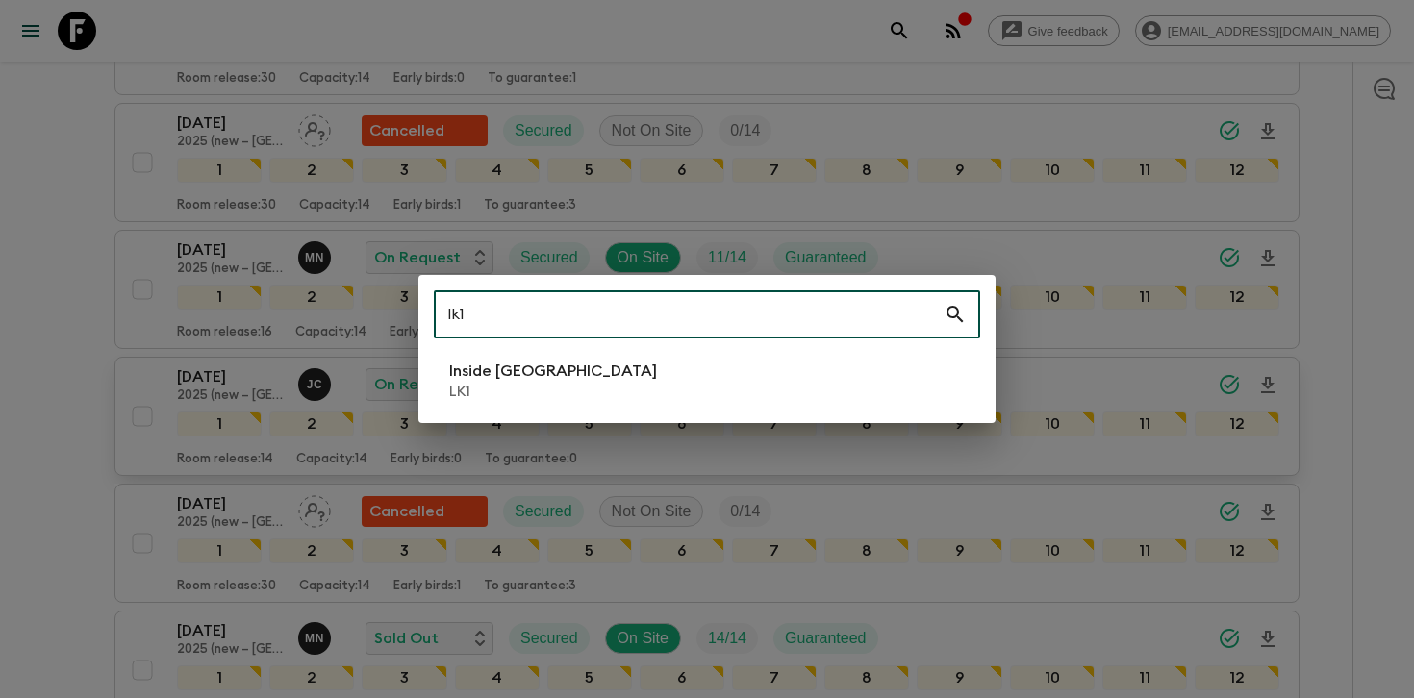
type input "lk1"
click at [572, 379] on li "Inside [GEOGRAPHIC_DATA] LK1" at bounding box center [707, 381] width 546 height 54
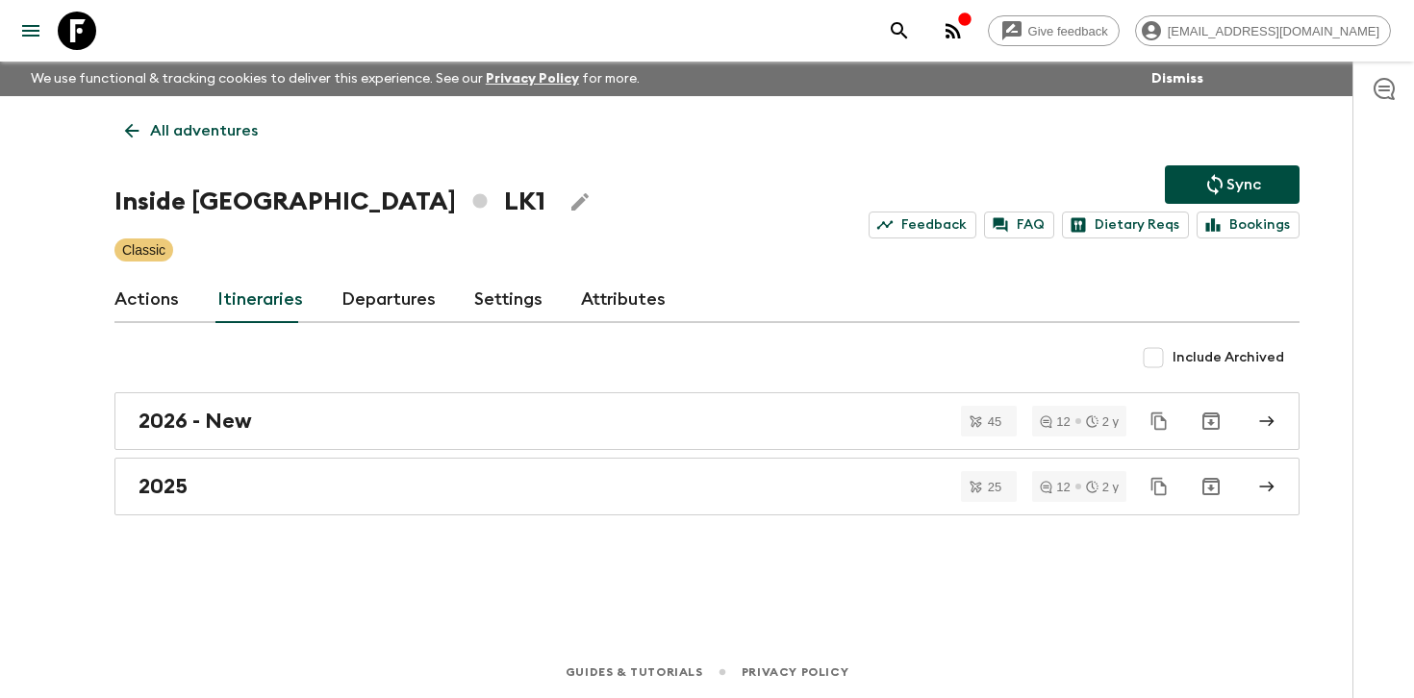
click at [367, 303] on link "Departures" at bounding box center [389, 300] width 94 height 46
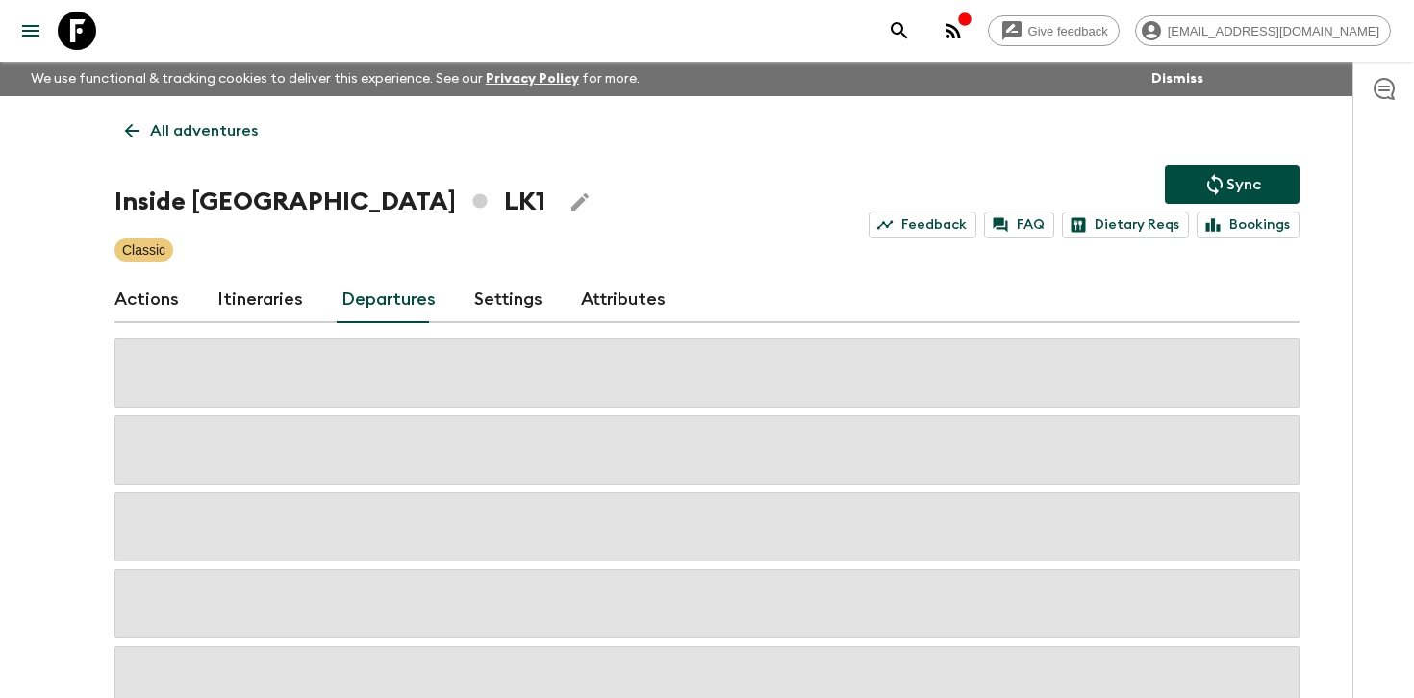
click at [1328, 325] on div "Give feedback [PERSON_NAME][EMAIL_ADDRESS][DOMAIN_NAME] We use functional & tra…" at bounding box center [707, 411] width 1414 height 822
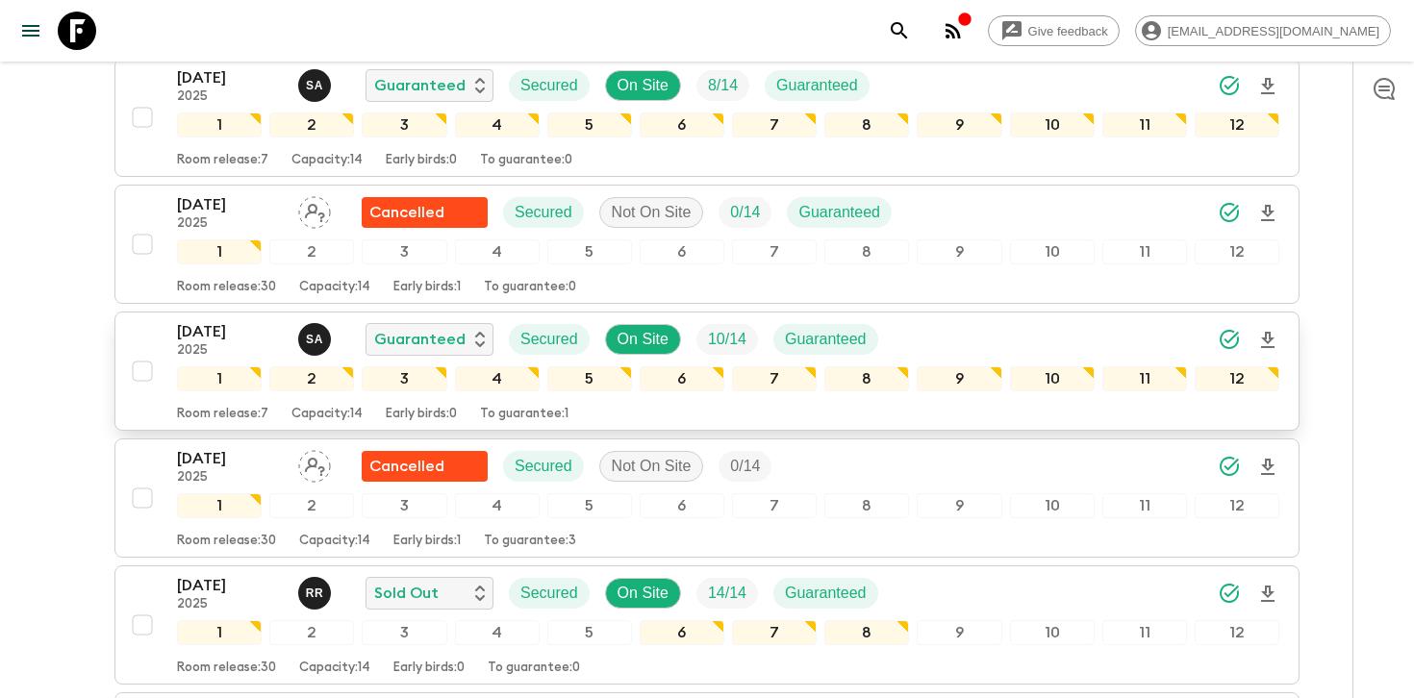
scroll to position [1809, 0]
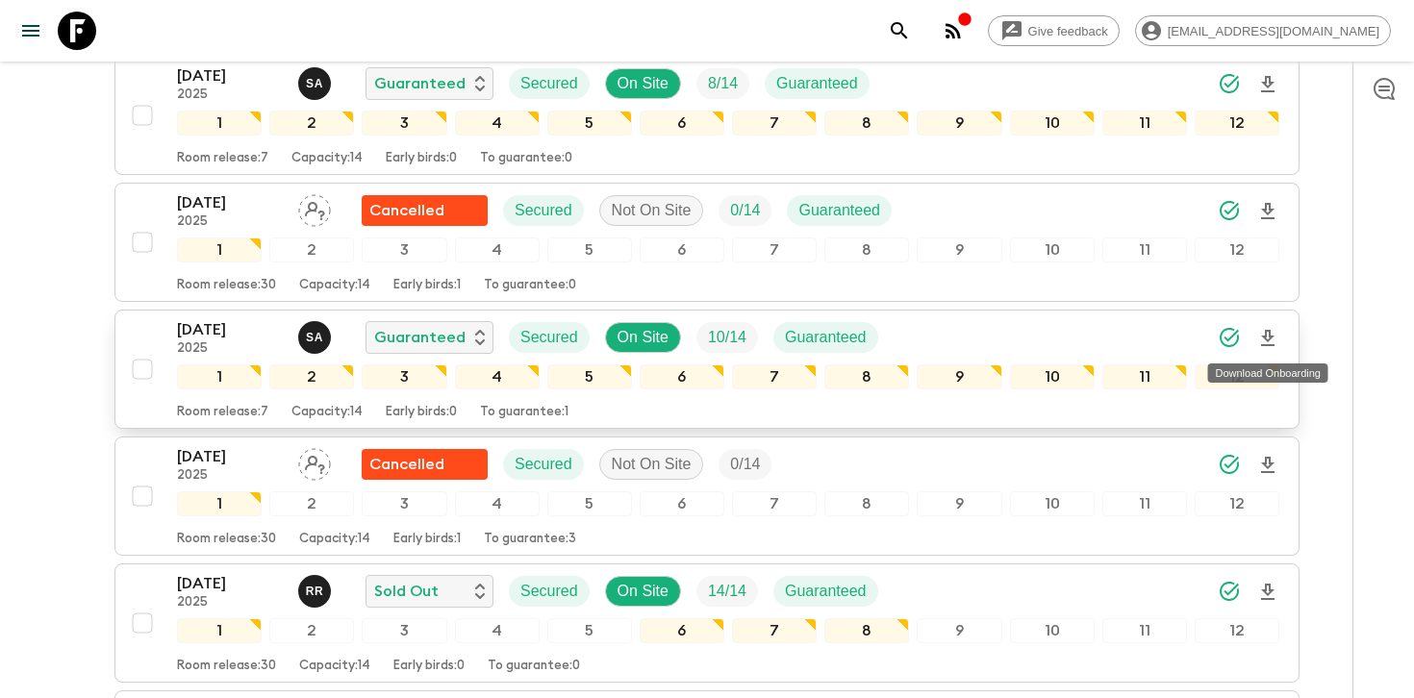
click at [1272, 339] on icon "Download Onboarding" at bounding box center [1267, 338] width 23 height 23
